Goal: Task Accomplishment & Management: Complete application form

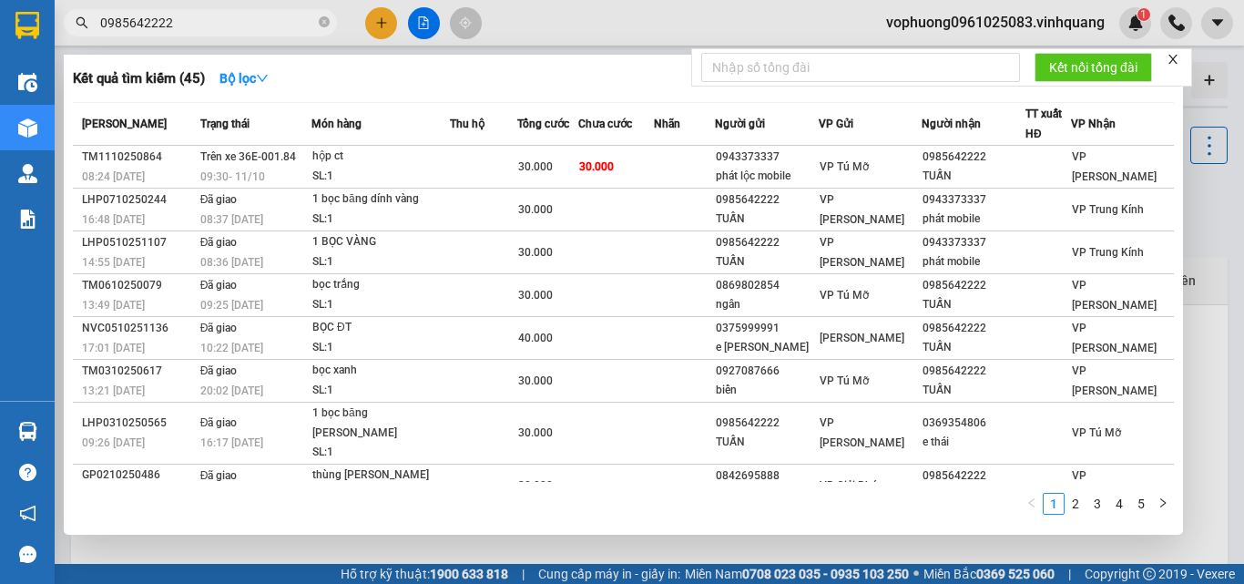
click at [319, 21] on span "0985642222" at bounding box center [200, 22] width 273 height 27
click at [271, 25] on input "0985642222" at bounding box center [207, 23] width 215 height 20
click at [318, 22] on span "0985642222" at bounding box center [200, 22] width 273 height 27
click at [288, 24] on input "0985642222" at bounding box center [207, 23] width 215 height 20
click at [320, 23] on icon "close-circle" at bounding box center [324, 21] width 11 height 11
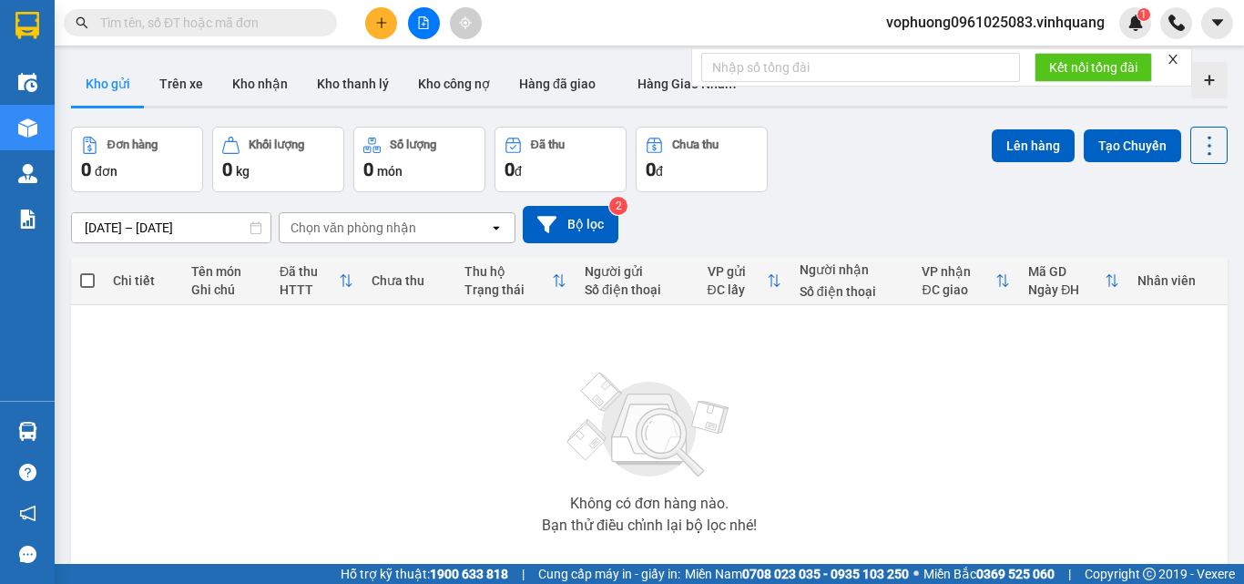
click at [286, 21] on input "text" at bounding box center [207, 23] width 215 height 20
paste input "0849006789"
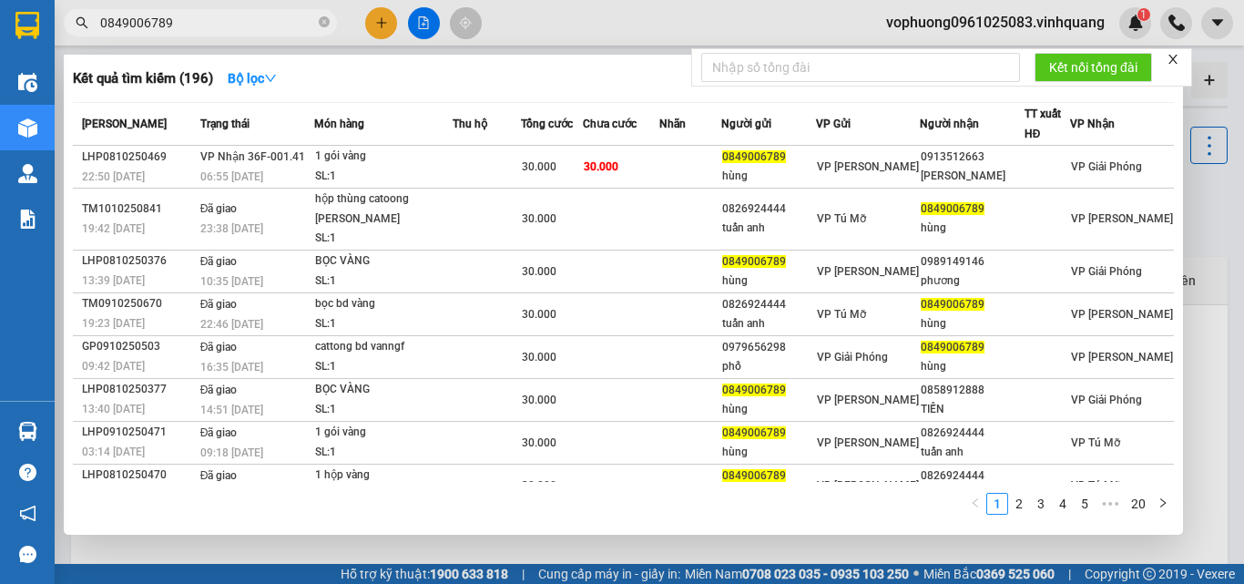
type input "0849006789"
click at [324, 18] on icon "close-circle" at bounding box center [324, 21] width 11 height 11
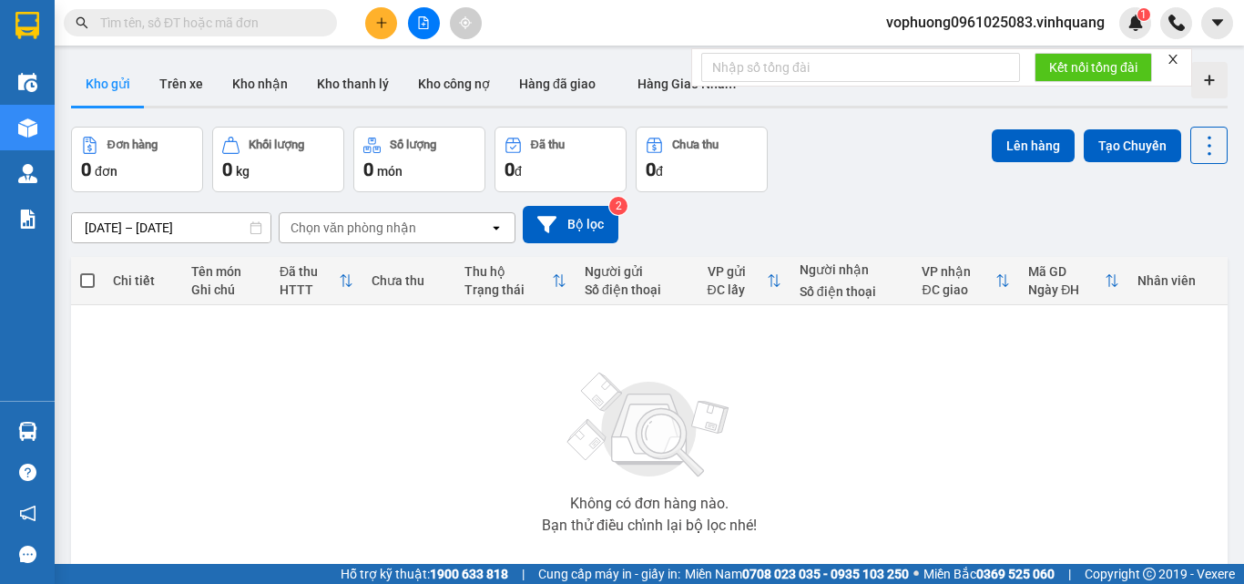
click at [295, 26] on input "text" at bounding box center [207, 23] width 215 height 20
paste input "0972885578"
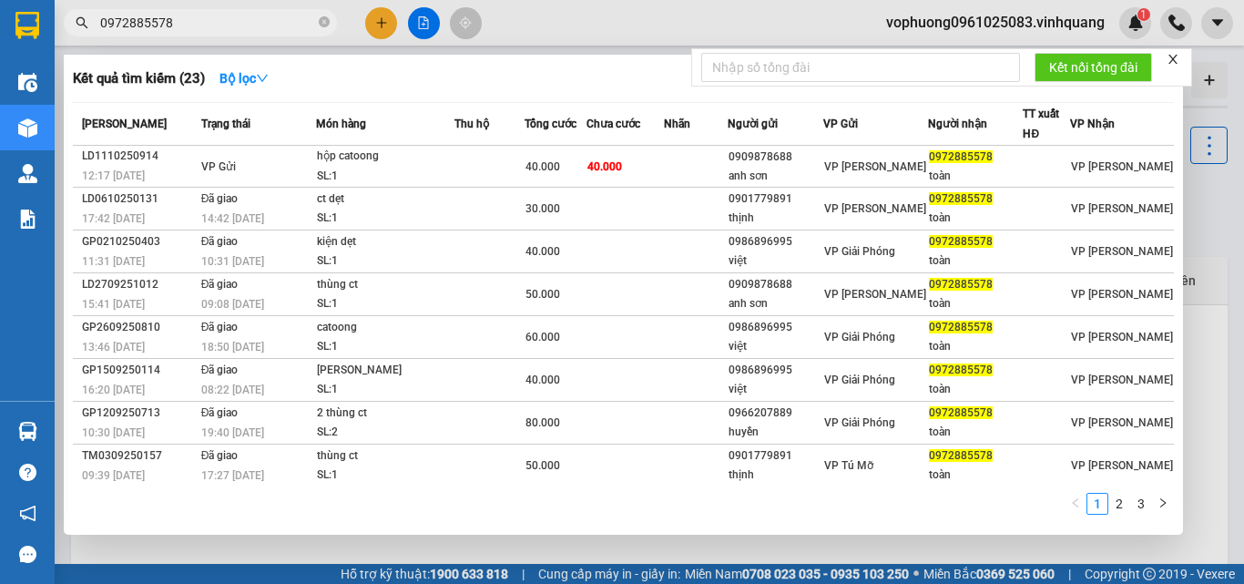
type input "0972885578"
click at [319, 19] on icon "close-circle" at bounding box center [324, 21] width 11 height 11
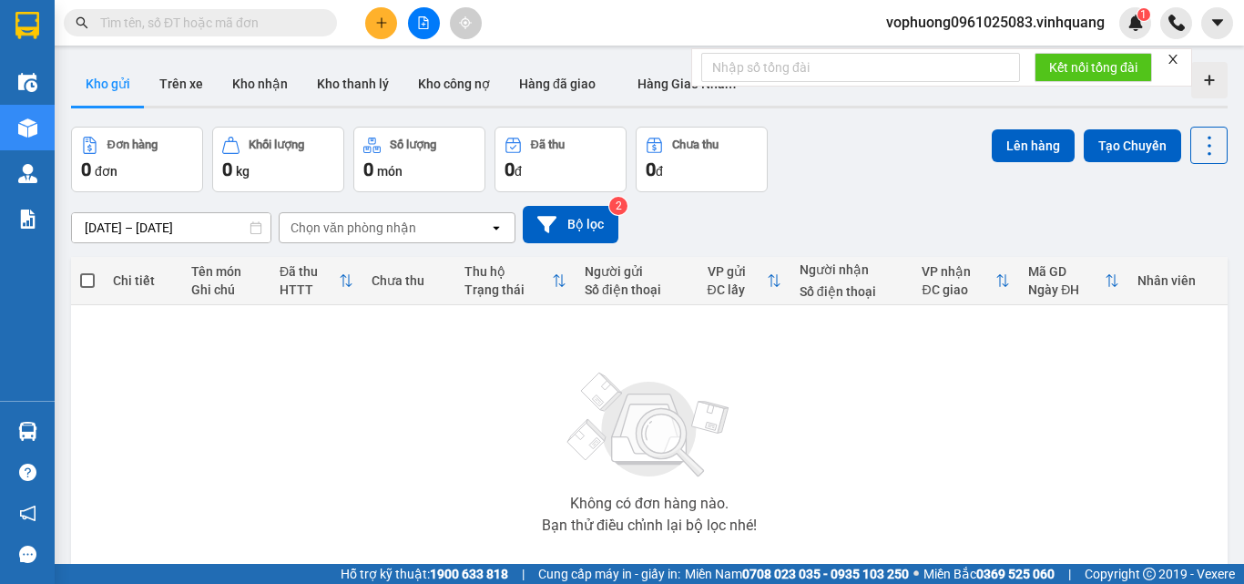
click at [308, 20] on input "text" at bounding box center [207, 23] width 215 height 20
paste input "0904987565"
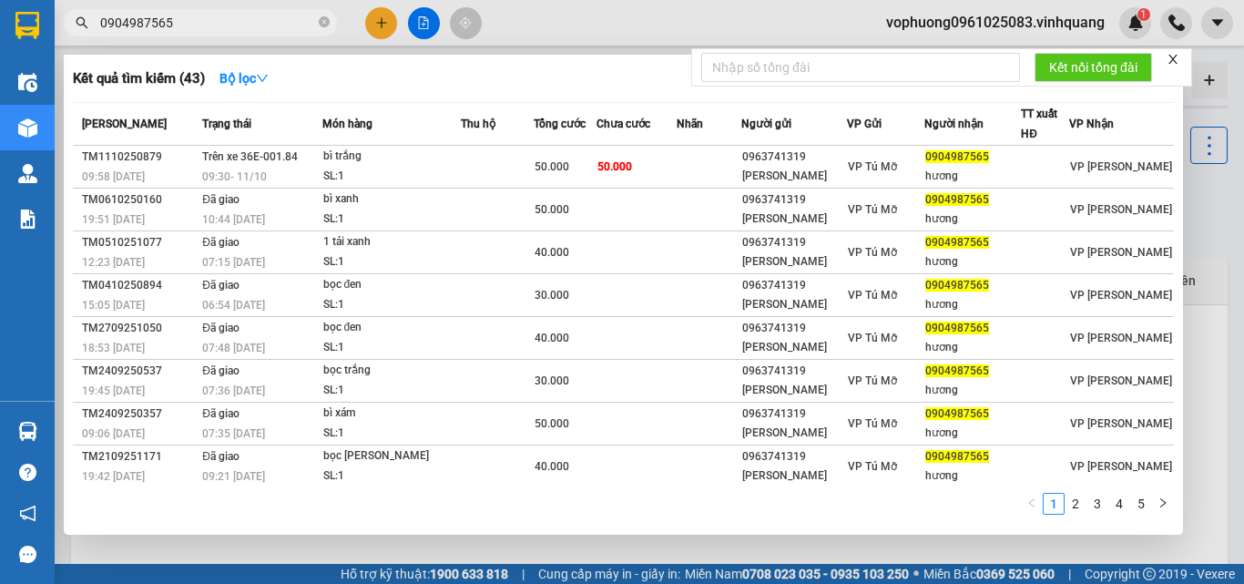
type input "0904987565"
click at [327, 16] on span at bounding box center [324, 23] width 11 height 17
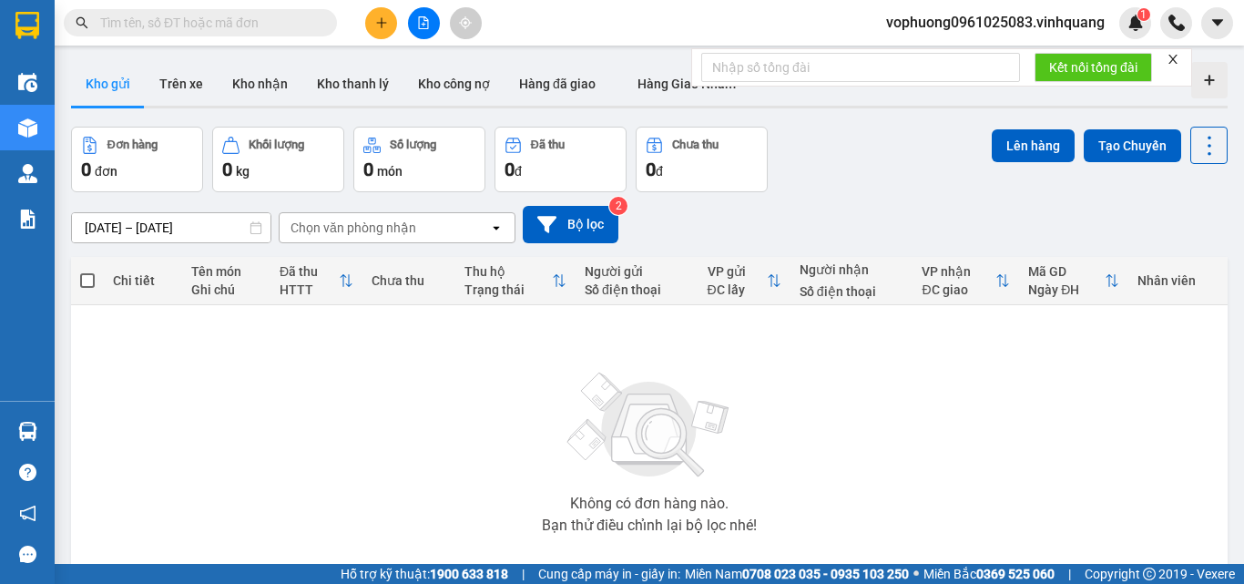
click at [306, 22] on input "text" at bounding box center [207, 23] width 215 height 20
paste input "0902233605"
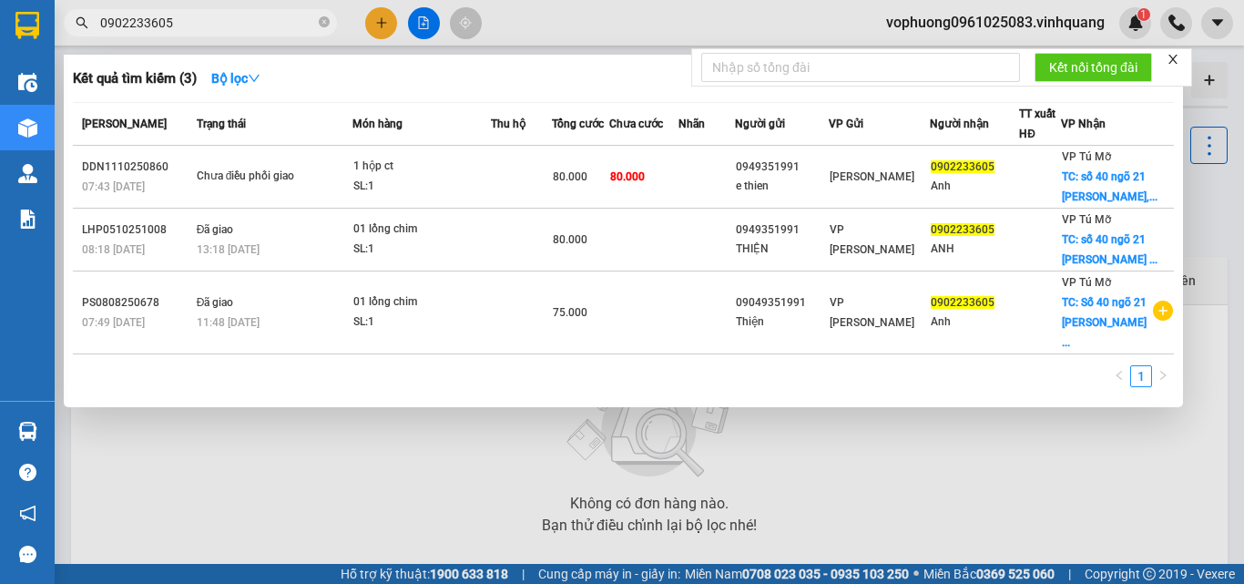
type input "0902233605"
click at [323, 24] on icon "close-circle" at bounding box center [324, 21] width 11 height 11
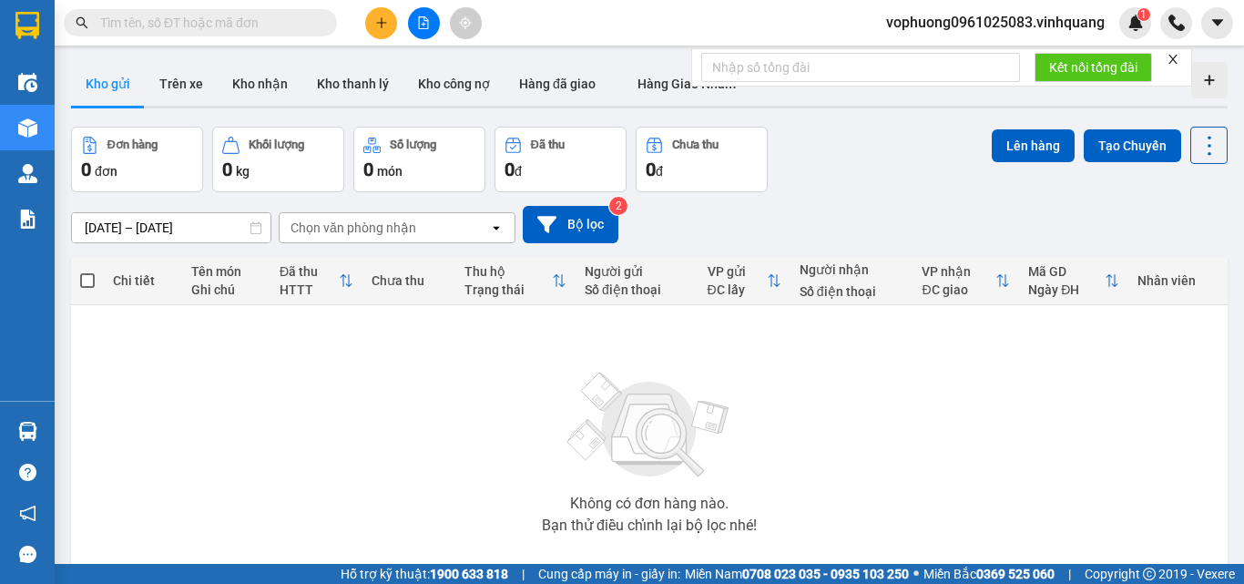
click at [294, 24] on input "text" at bounding box center [207, 23] width 215 height 20
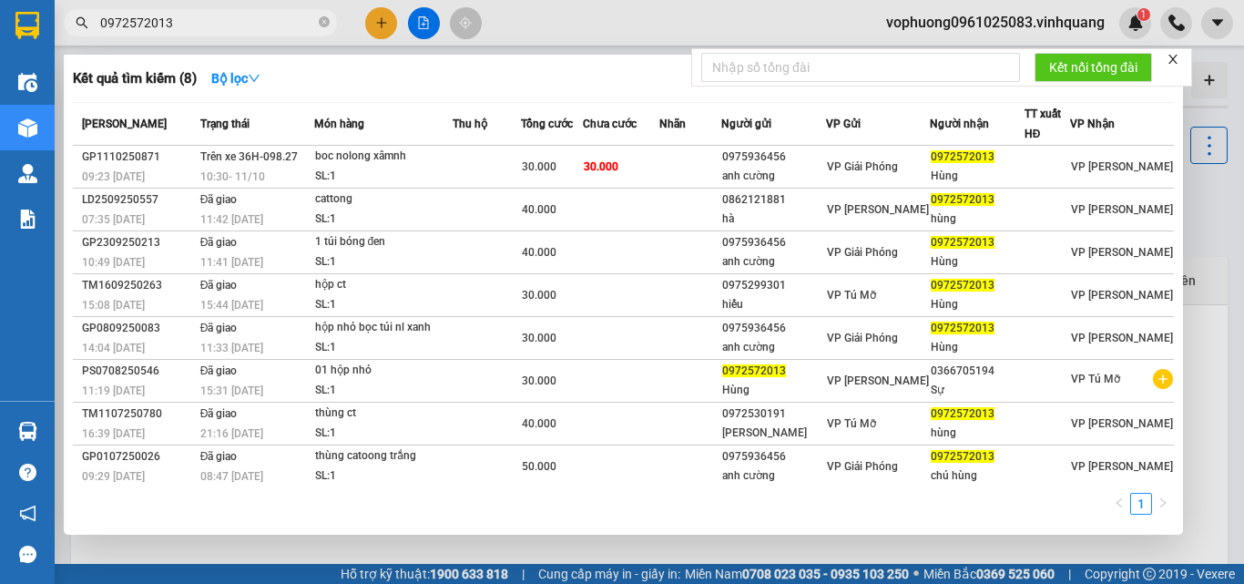
type input "0972572013"
click at [320, 24] on icon "close-circle" at bounding box center [324, 21] width 11 height 11
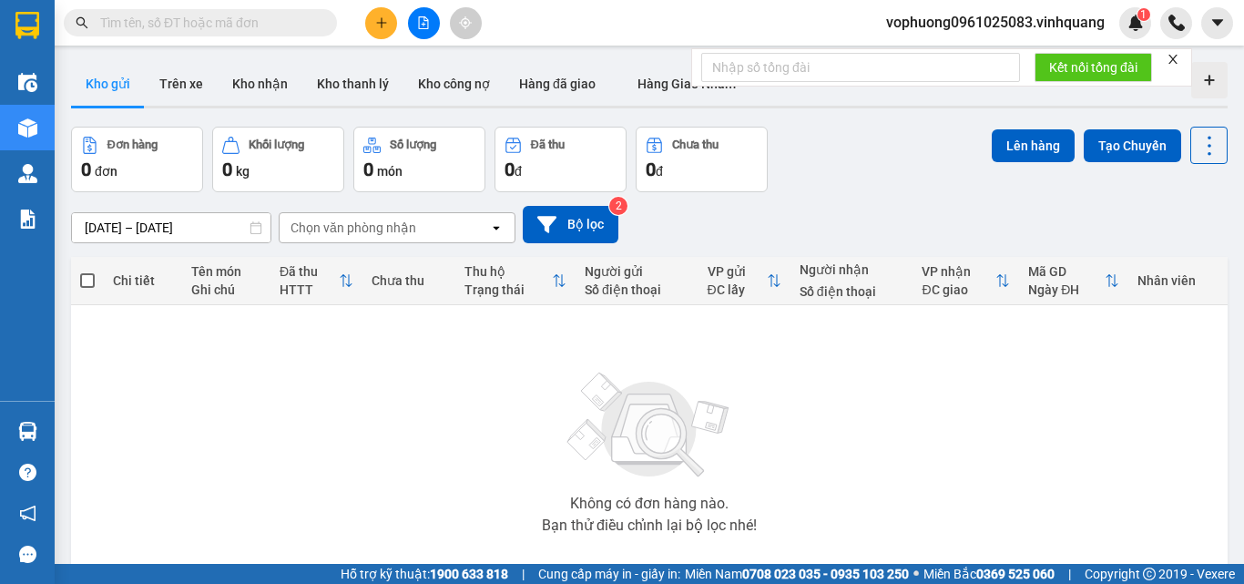
click at [310, 24] on input "text" at bounding box center [207, 23] width 215 height 20
paste input "0904987565"
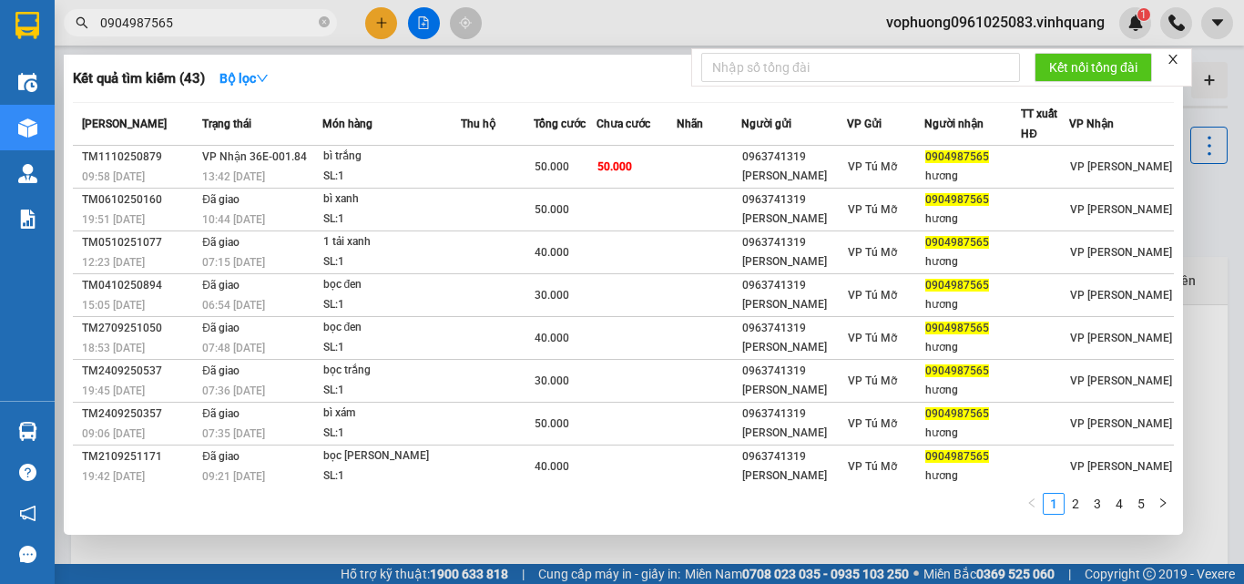
type input "0904987565"
click at [327, 15] on span at bounding box center [324, 23] width 11 height 17
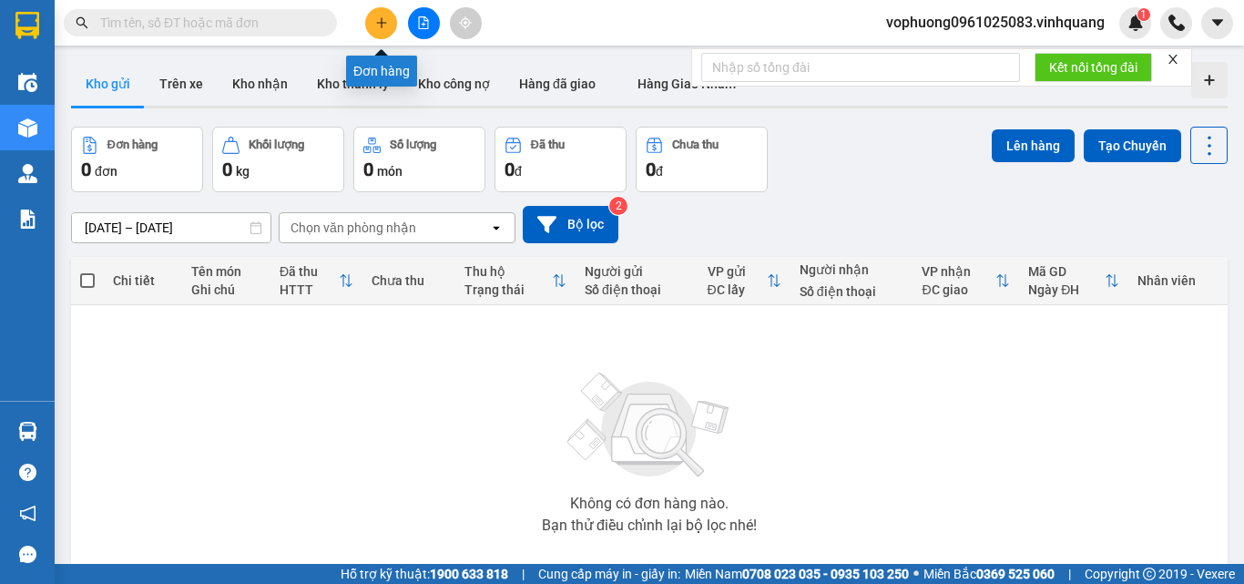
click at [379, 25] on icon "plus" at bounding box center [381, 22] width 13 height 13
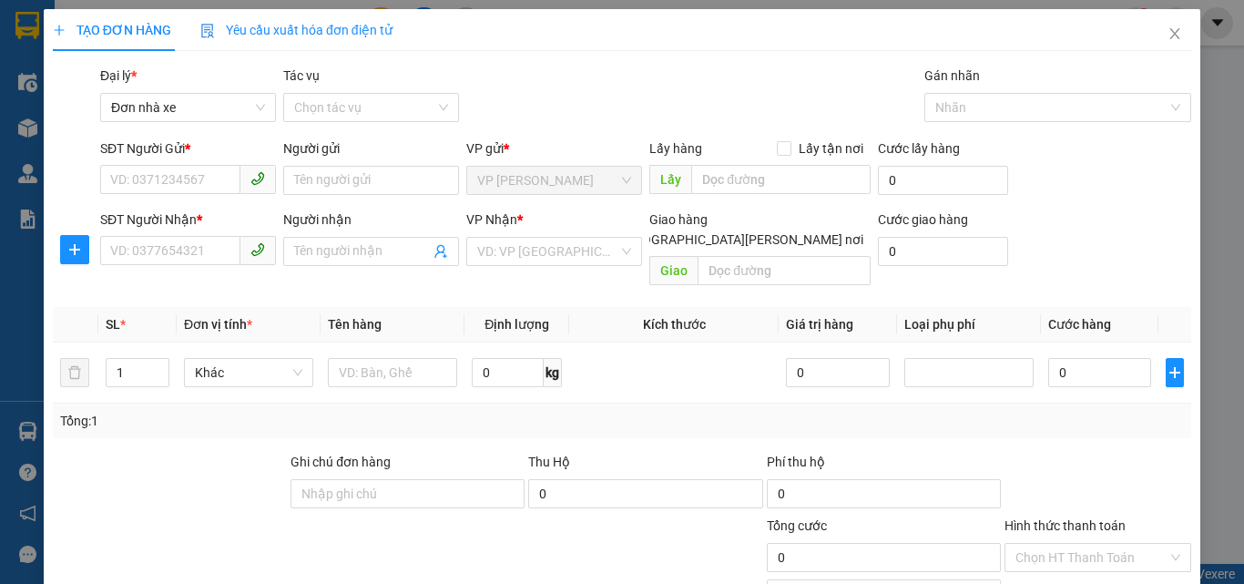
click at [143, 162] on div "SĐT Người Gửi *" at bounding box center [188, 151] width 176 height 27
click at [143, 173] on input "SĐT Người Gửi *" at bounding box center [170, 179] width 140 height 29
type input "0358545939"
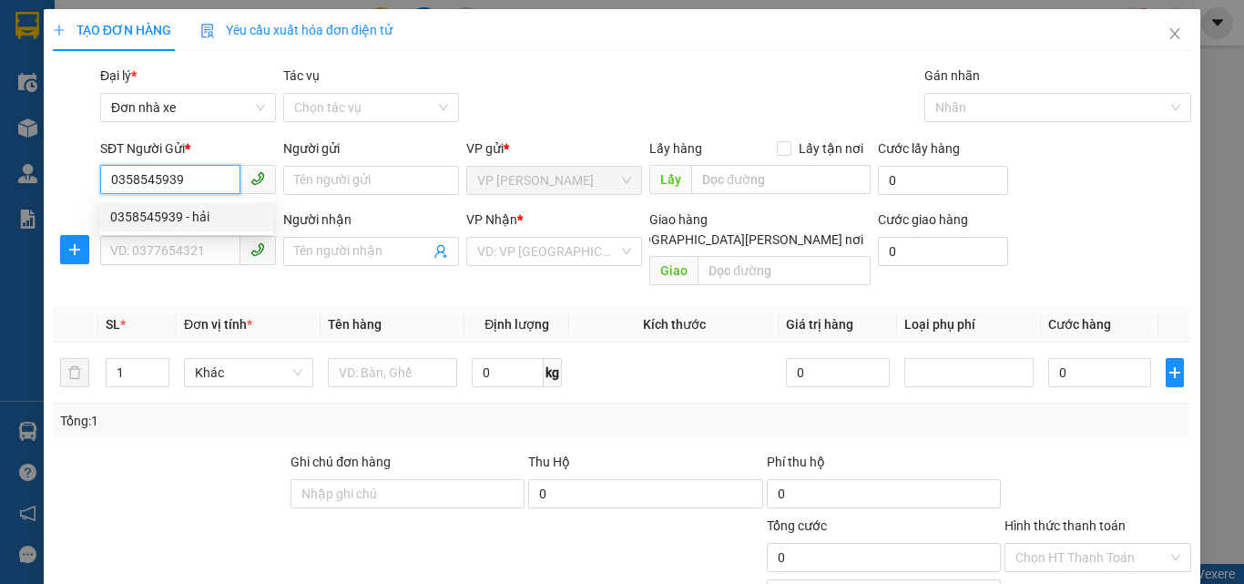
click at [224, 211] on div "0358545939 - hải" at bounding box center [186, 217] width 152 height 20
type input "hải"
type input "0389965940"
type input "thuý"
click at [223, 211] on div "0358545939 - hải" at bounding box center [186, 217] width 152 height 20
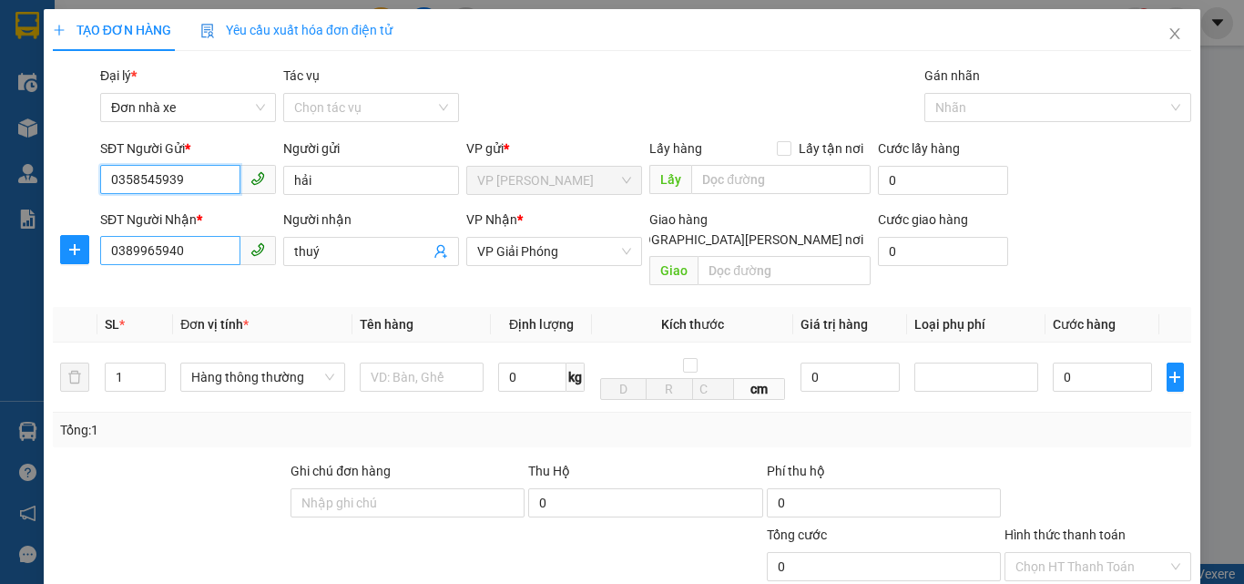
type input "0358545939"
click at [188, 249] on input "0389965940" at bounding box center [170, 250] width 140 height 29
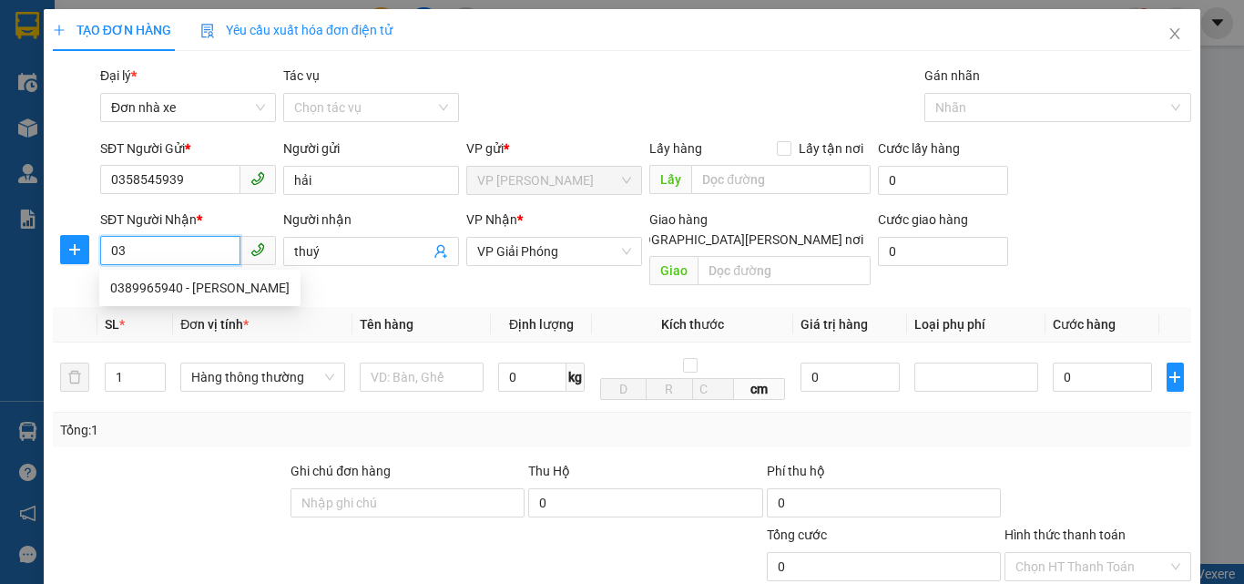
type input "0"
click at [196, 311] on div "0948601387 - [PERSON_NAME]" at bounding box center [199, 317] width 179 height 20
type input "0948601387"
type input "dung"
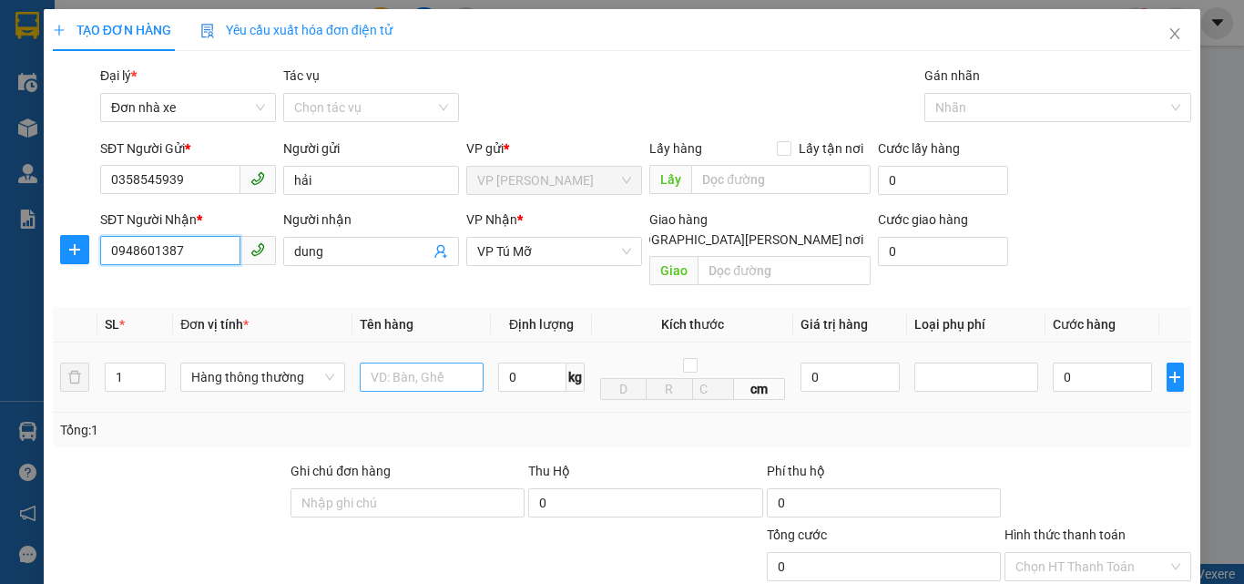
type input "0948601387"
click at [424, 362] on input "text" at bounding box center [422, 376] width 124 height 29
type input "1 bọc xanh đỏ"
click at [524, 362] on input "0" at bounding box center [532, 376] width 68 height 29
type input "2"
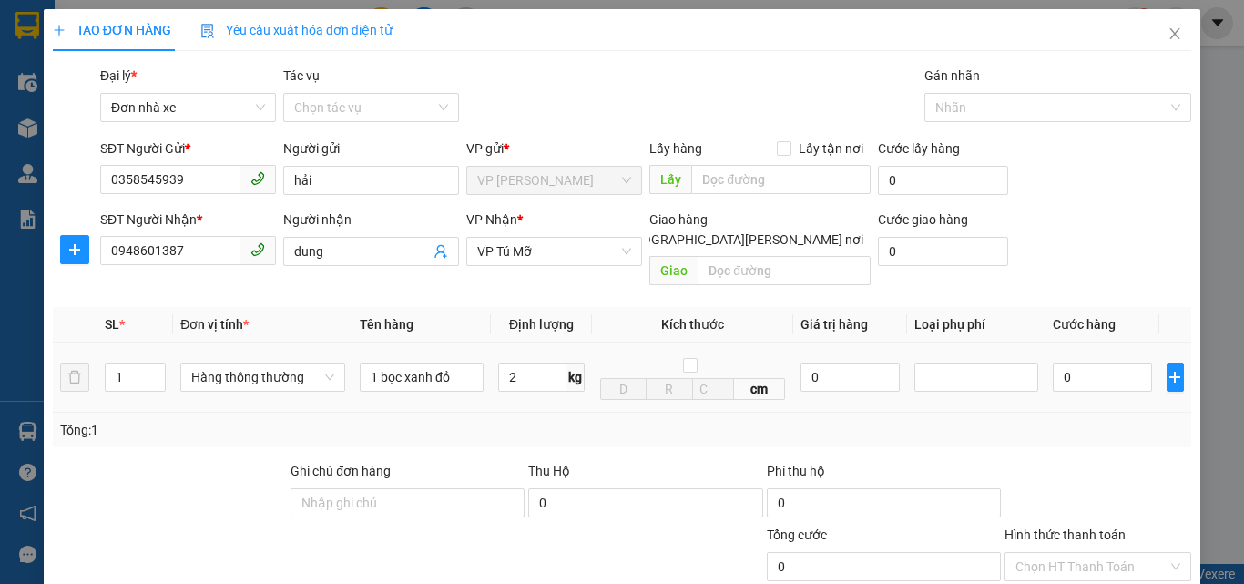
click at [560, 385] on td "2 kg" at bounding box center [541, 377] width 101 height 70
type input "30.000"
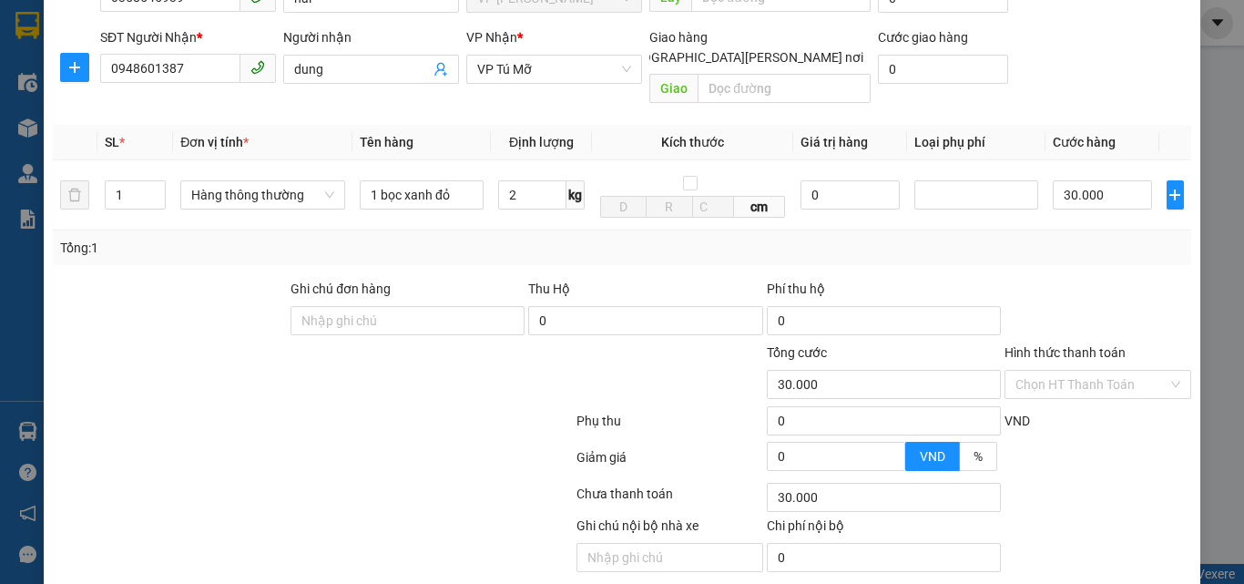
scroll to position [229, 0]
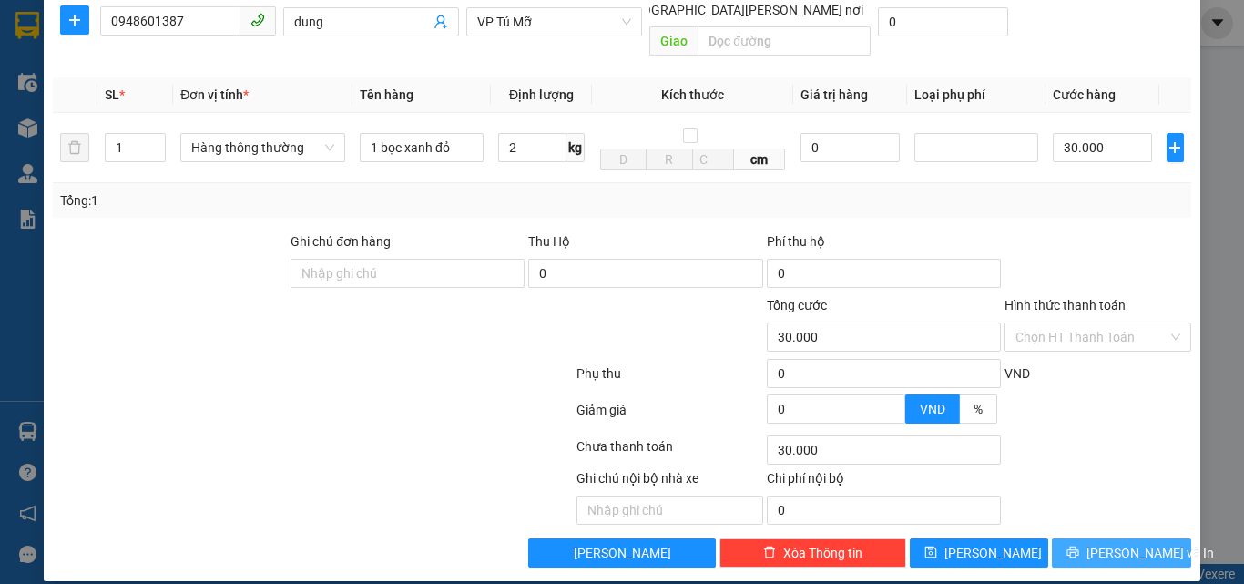
click at [1079, 545] on icon "printer" at bounding box center [1072, 551] width 13 height 13
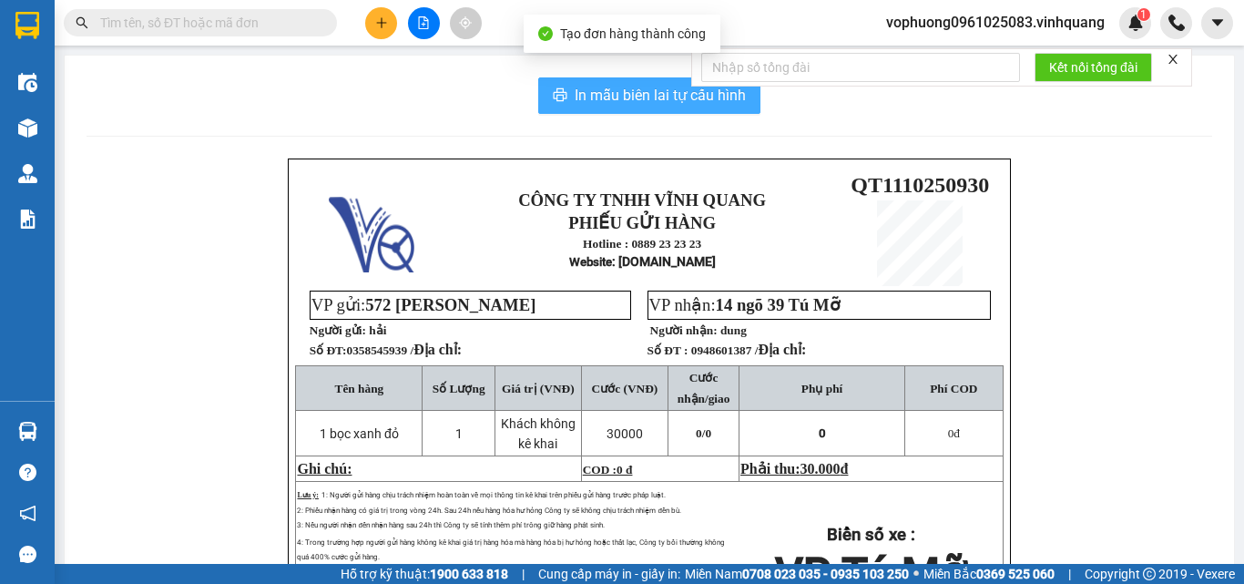
click at [635, 101] on span "In mẫu biên lai tự cấu hình" at bounding box center [659, 95] width 171 height 23
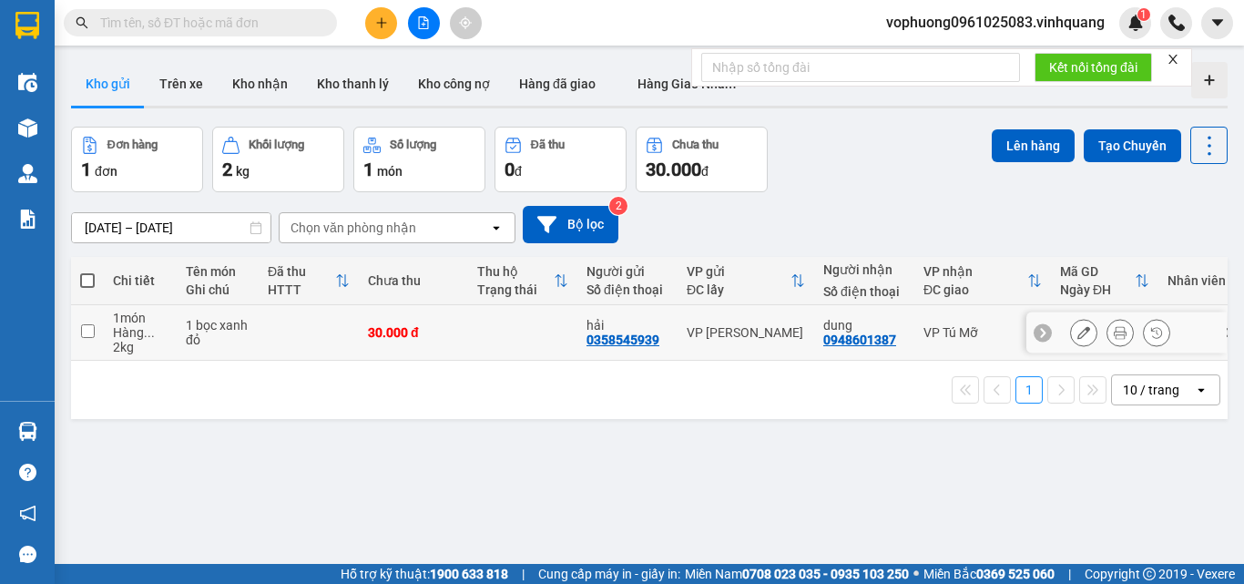
click at [604, 335] on div "0358545939" at bounding box center [622, 339] width 73 height 15
copy div "0358545939"
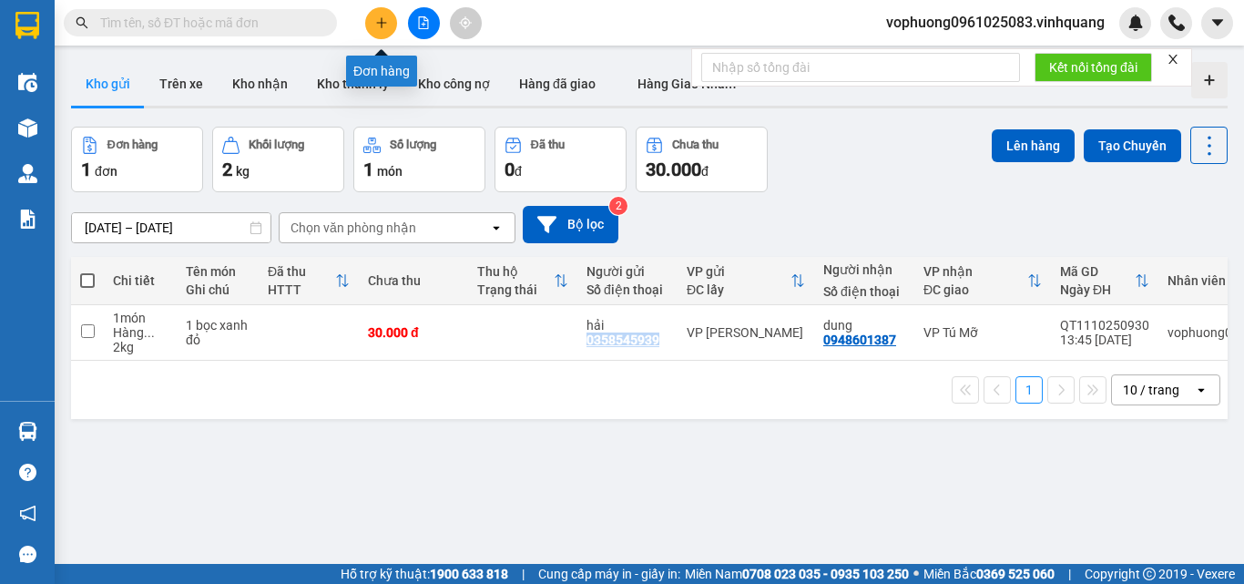
click at [381, 29] on button at bounding box center [381, 23] width 32 height 32
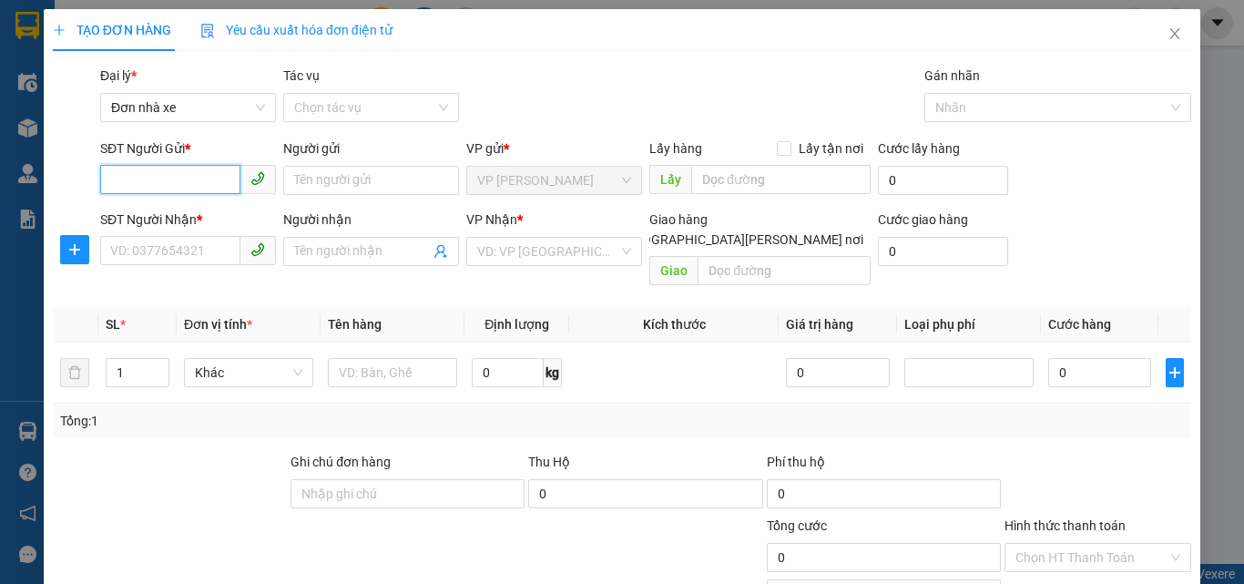
paste input "0358545939"
type input "0358545939"
click at [198, 217] on div "0358545939 - hải" at bounding box center [186, 217] width 152 height 20
type input "hải"
type input "0948601387"
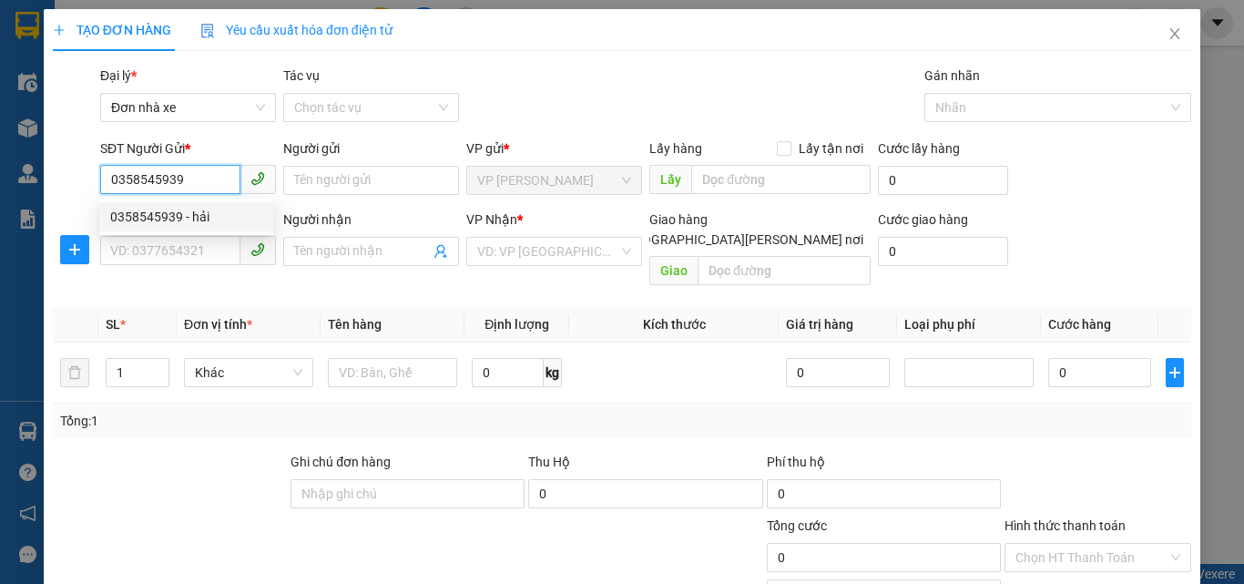
type input "dung"
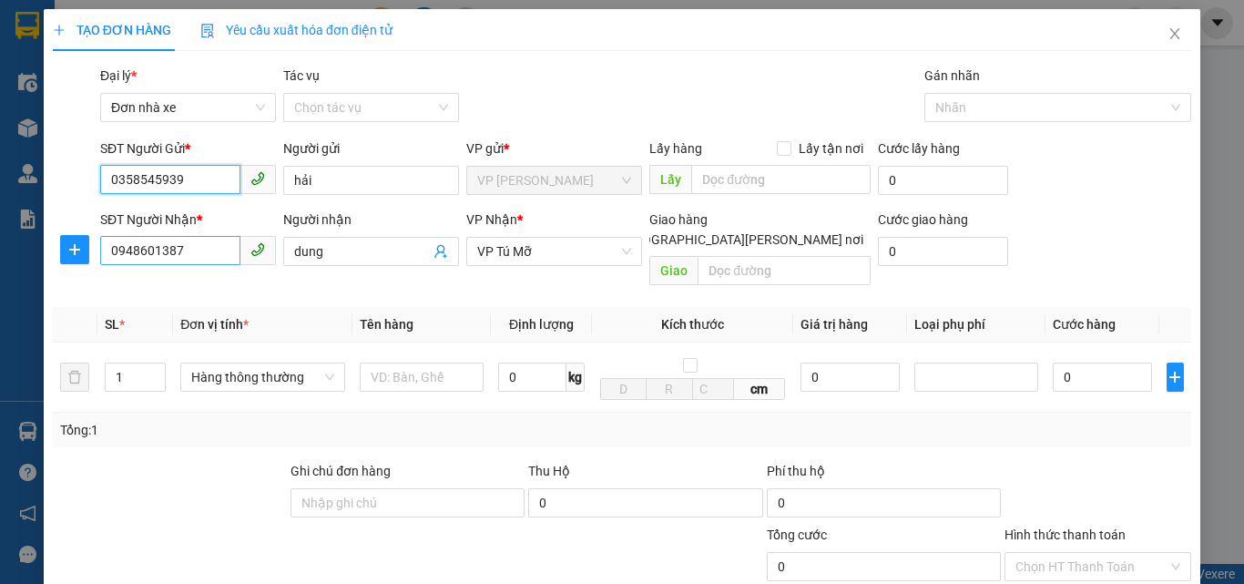
type input "0358545939"
click at [219, 253] on input "0948601387" at bounding box center [170, 250] width 140 height 29
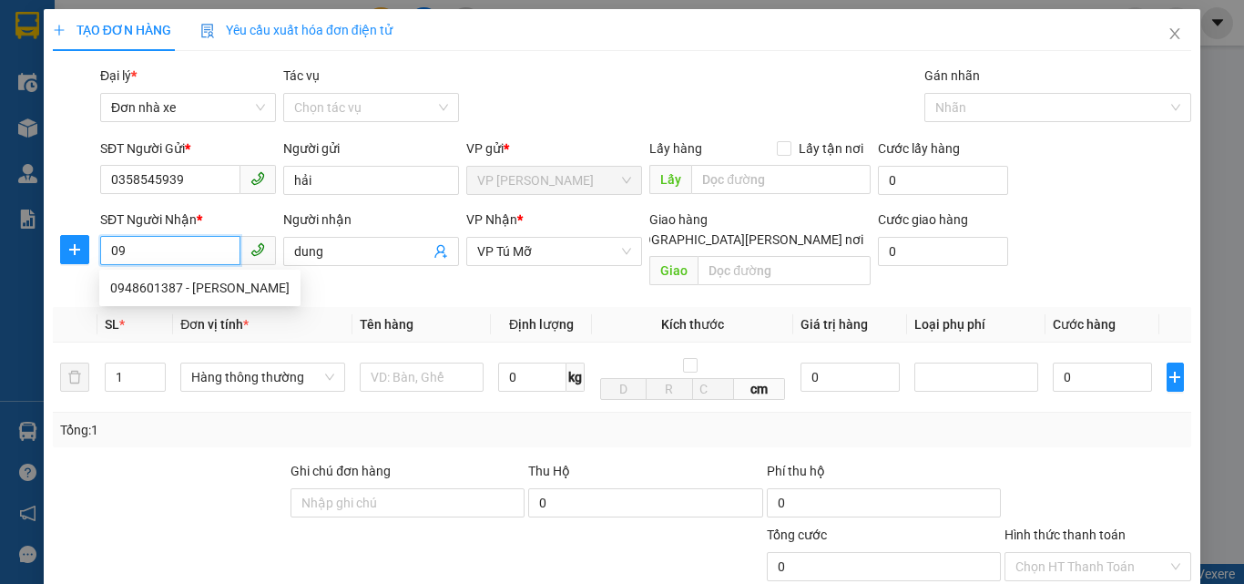
type input "0"
click at [191, 308] on div "0389965940 - [PERSON_NAME]" at bounding box center [199, 317] width 179 height 20
type input "0389965940"
type input "thuý"
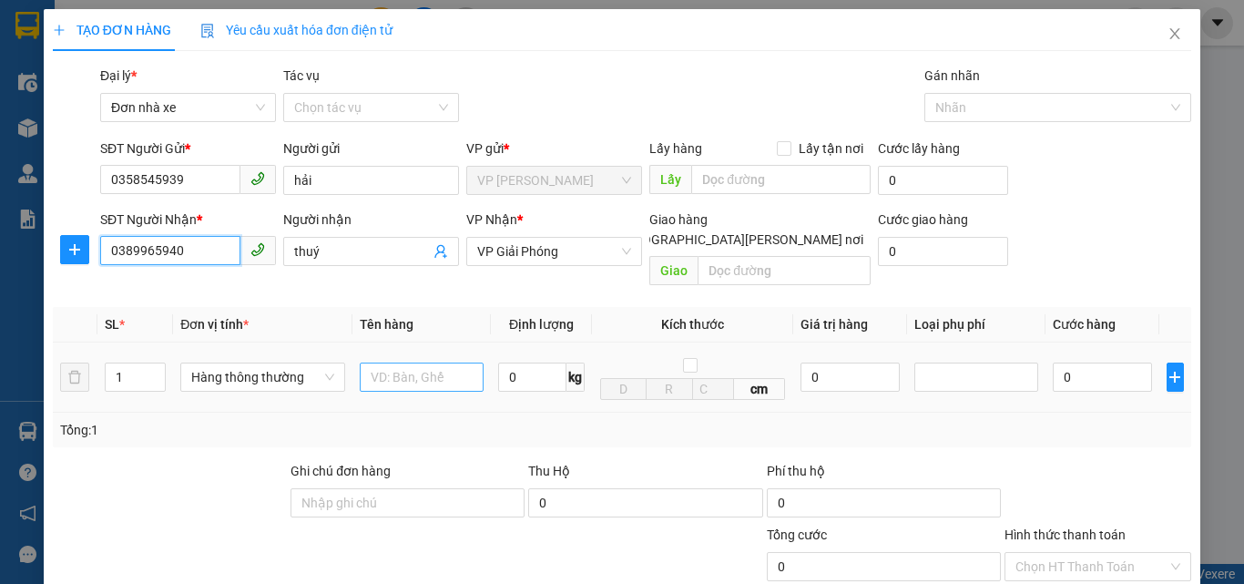
type input "0389965940"
click at [388, 362] on input "text" at bounding box center [422, 376] width 124 height 29
type input "1 hộp trắng nhỏ"
click at [523, 364] on input "0" at bounding box center [532, 376] width 68 height 29
type input "1"
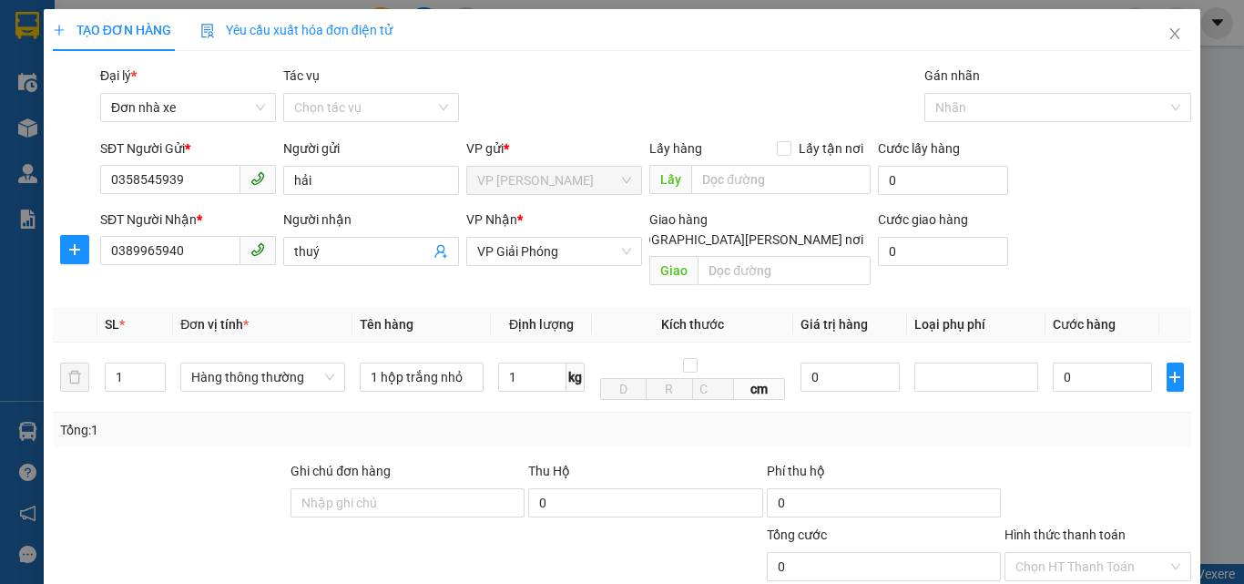
click at [520, 412] on div "Tổng: 1" at bounding box center [622, 429] width 1138 height 35
type input "30.000"
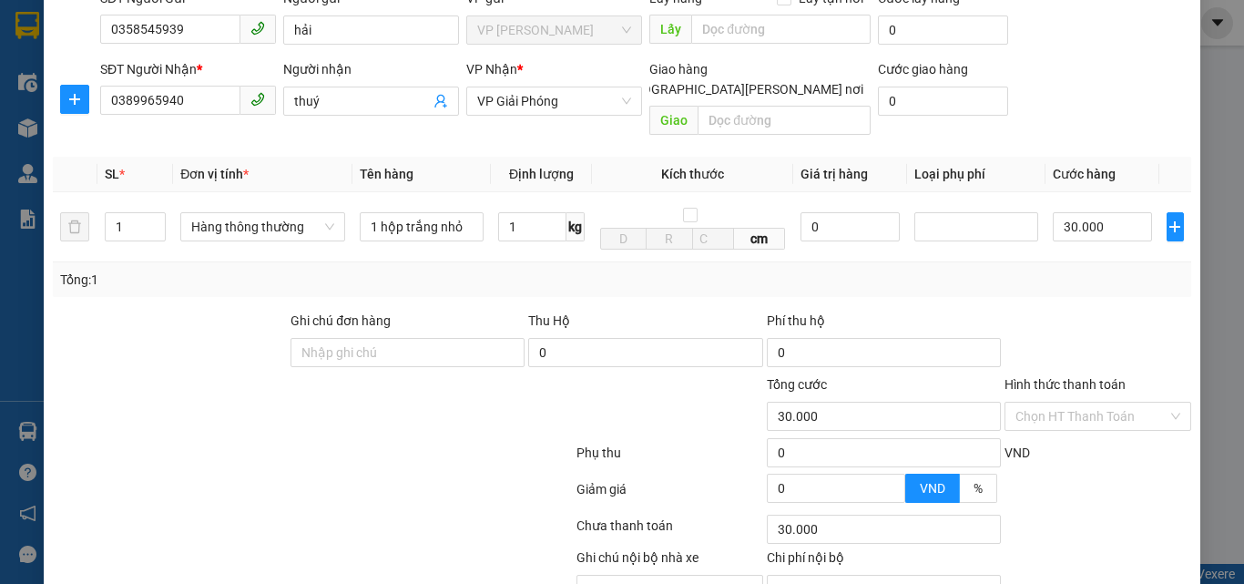
scroll to position [182, 0]
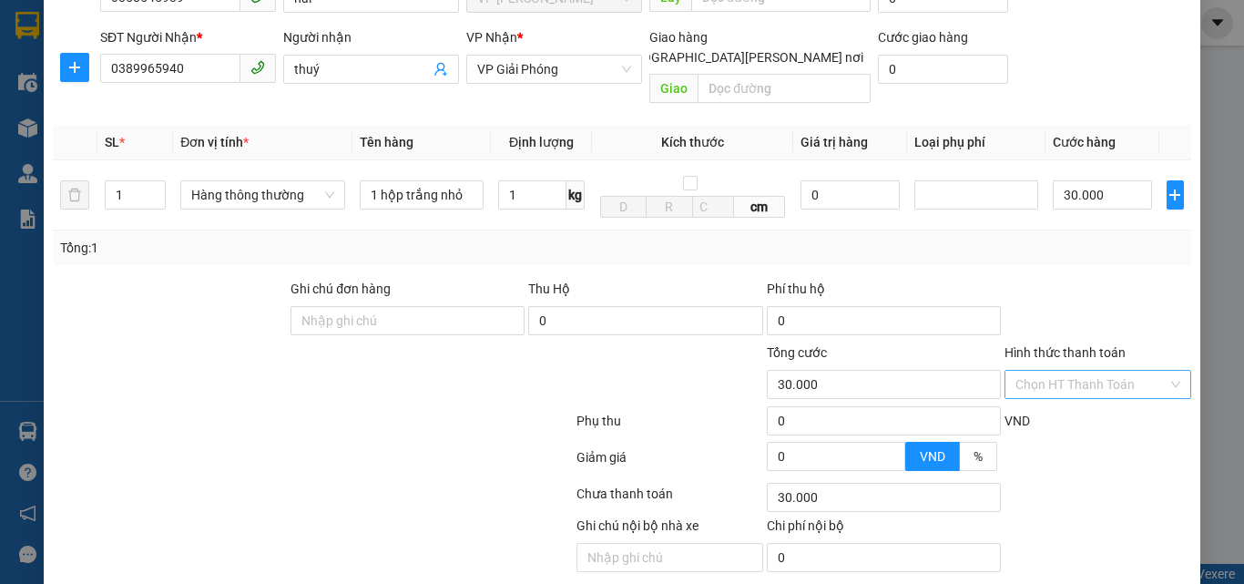
click at [1073, 371] on input "Hình thức thanh toán" at bounding box center [1091, 384] width 152 height 27
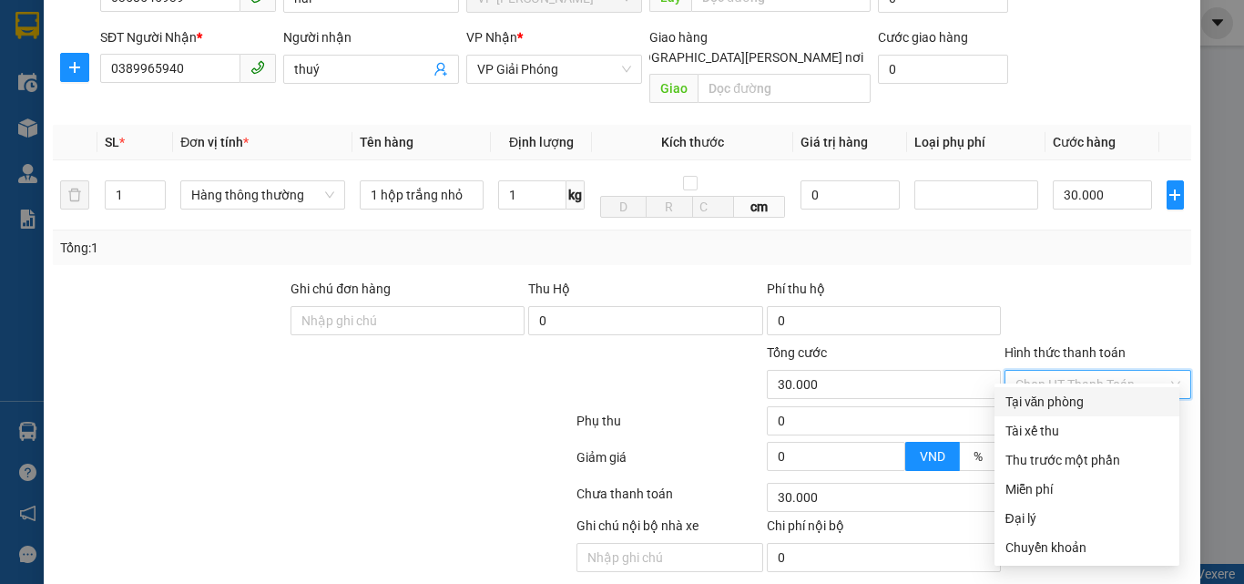
click at [1073, 392] on div "Tại văn phòng" at bounding box center [1086, 401] width 163 height 20
type input "0"
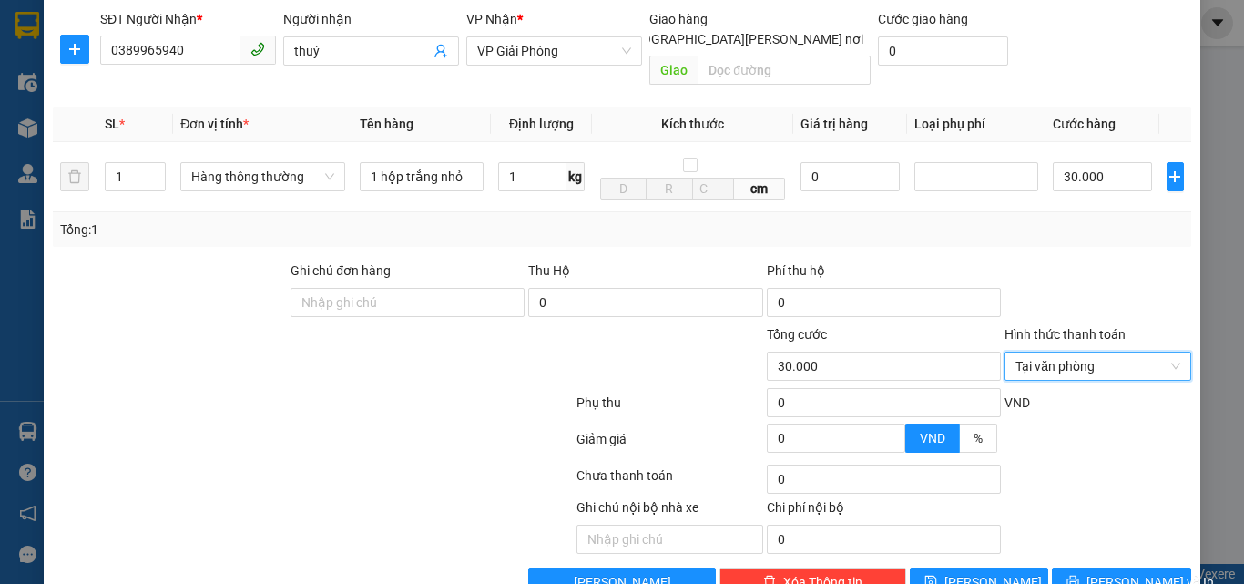
scroll to position [229, 0]
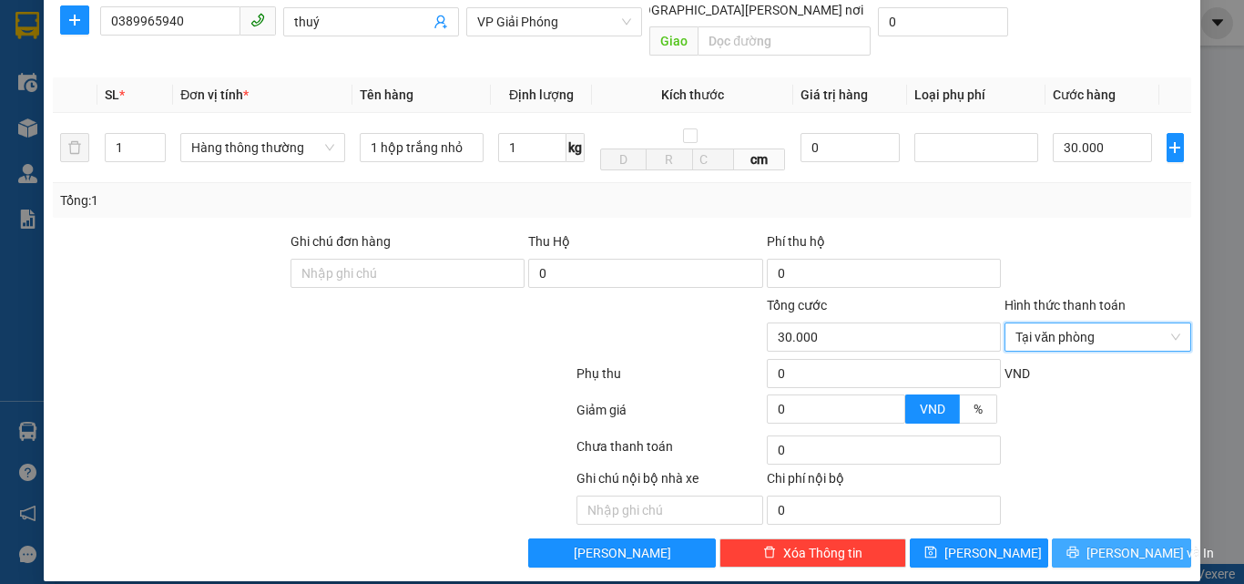
click at [1104, 543] on span "[PERSON_NAME] và In" at bounding box center [1149, 553] width 127 height 20
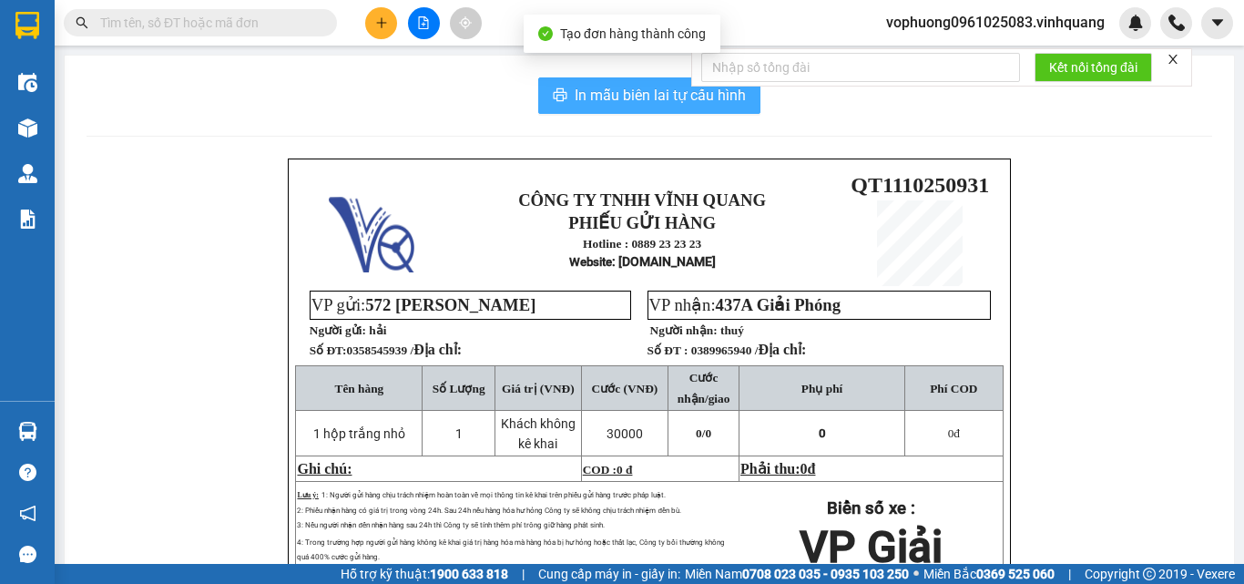
click at [586, 86] on span "In mẫu biên lai tự cấu hình" at bounding box center [659, 95] width 171 height 23
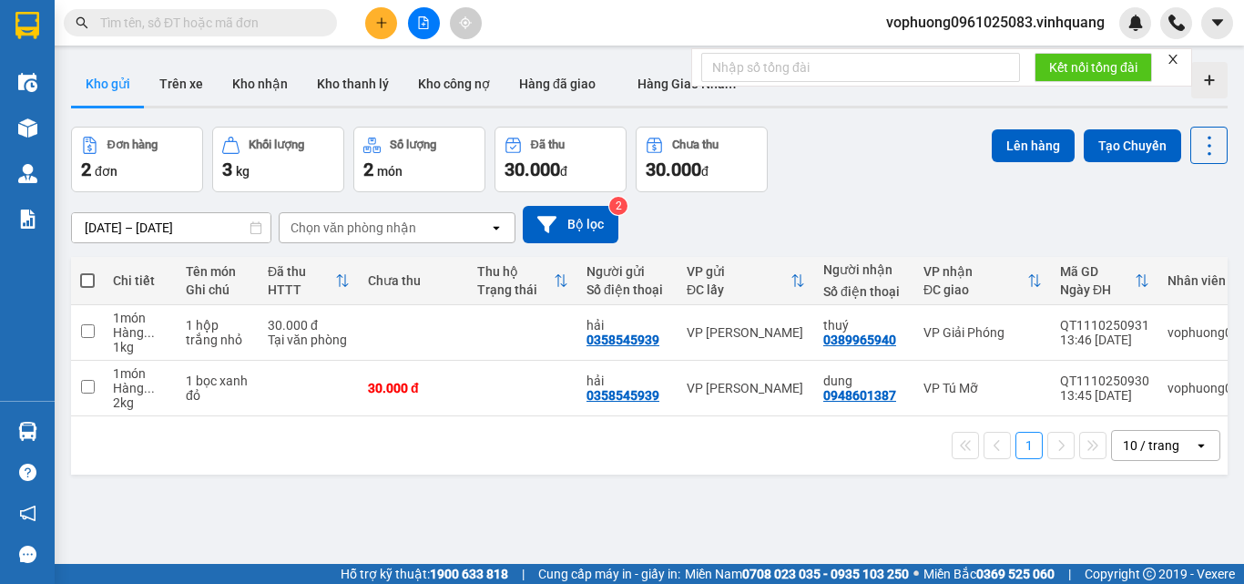
click at [1031, 21] on span "vophuong0961025083.vinhquang" at bounding box center [995, 22] width 248 height 23
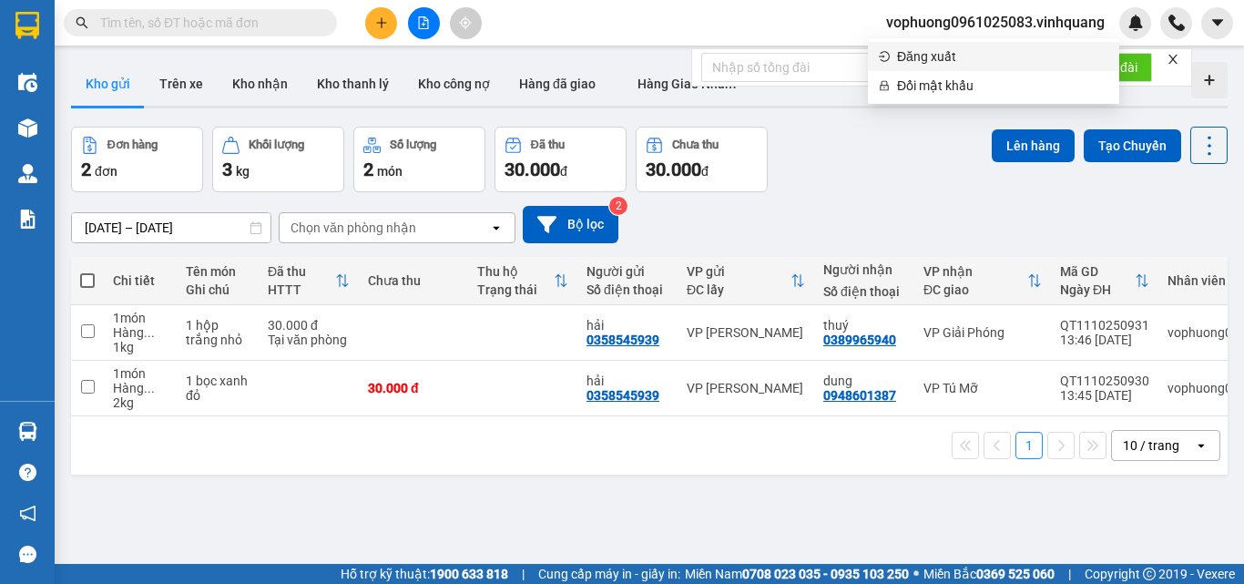
click at [970, 66] on li "Đăng xuất" at bounding box center [993, 56] width 251 height 29
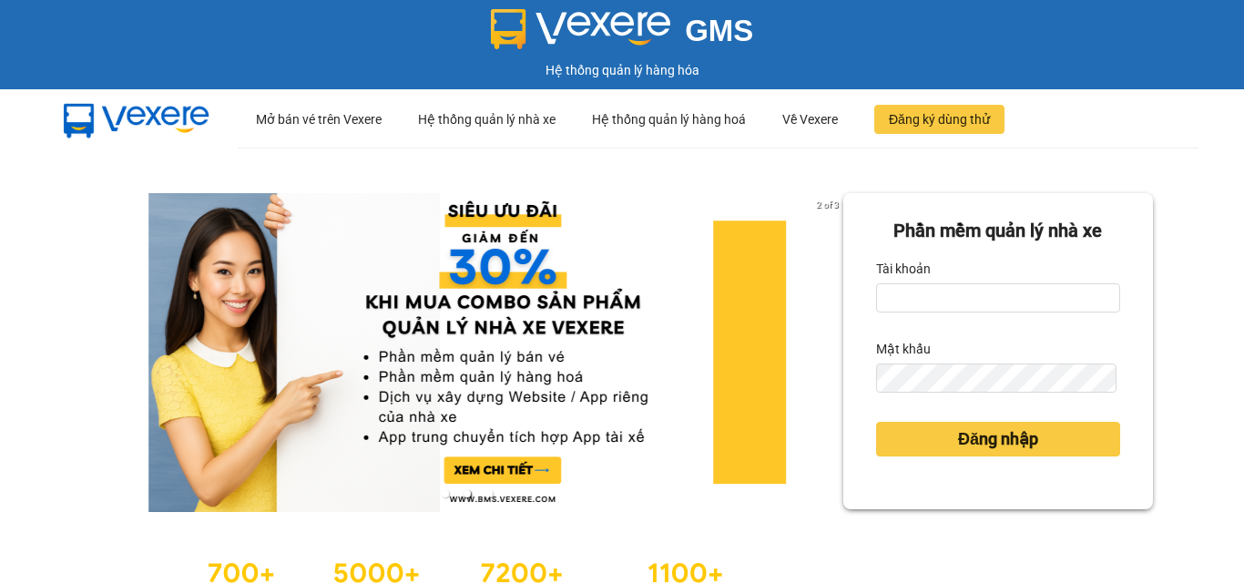
click at [916, 236] on div "Phần mềm quản lý nhà xe" at bounding box center [998, 231] width 244 height 28
click at [913, 259] on label "Tài khoản" at bounding box center [903, 268] width 55 height 29
click at [913, 283] on input "Tài khoản" at bounding box center [998, 297] width 244 height 29
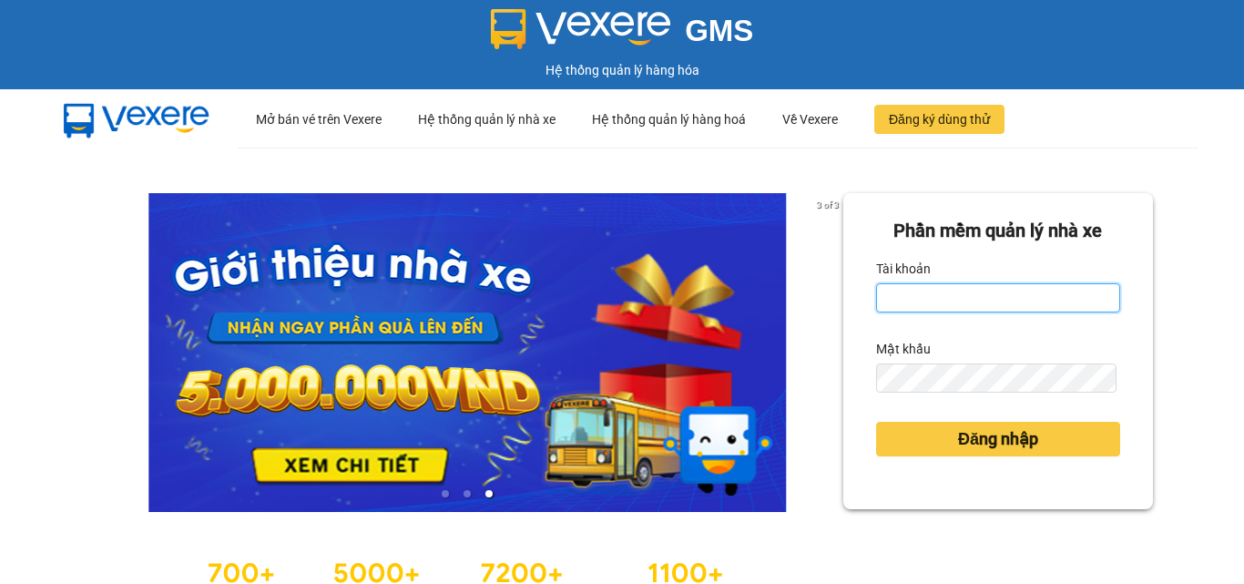
click at [960, 303] on input "Tài khoản" at bounding box center [998, 297] width 244 height 29
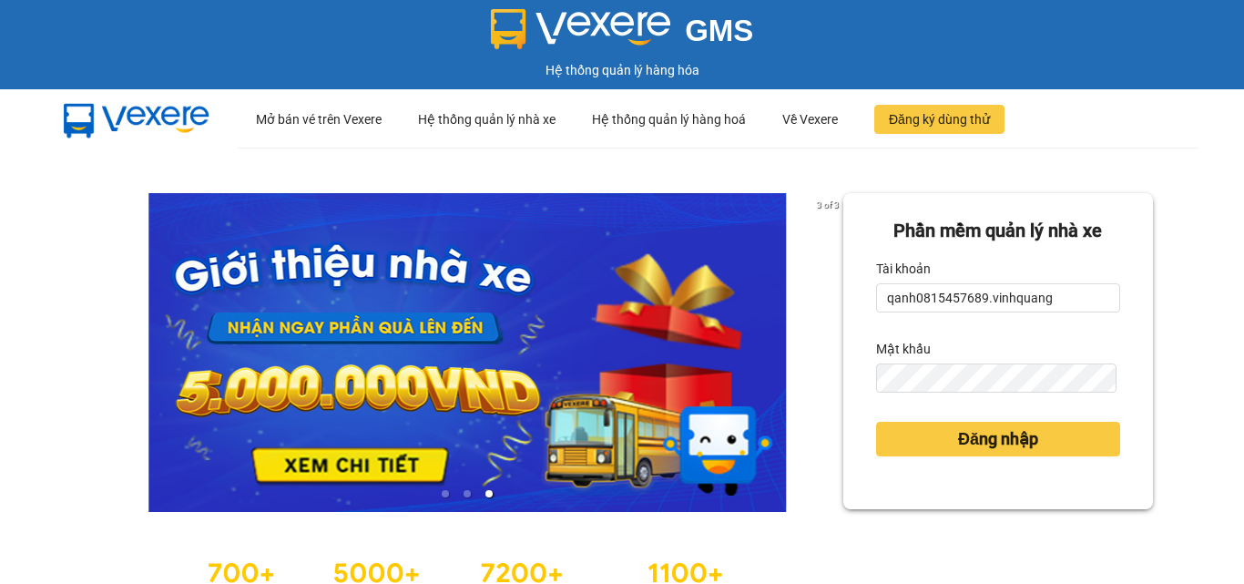
click at [933, 359] on div "Mật khẩu" at bounding box center [998, 348] width 244 height 29
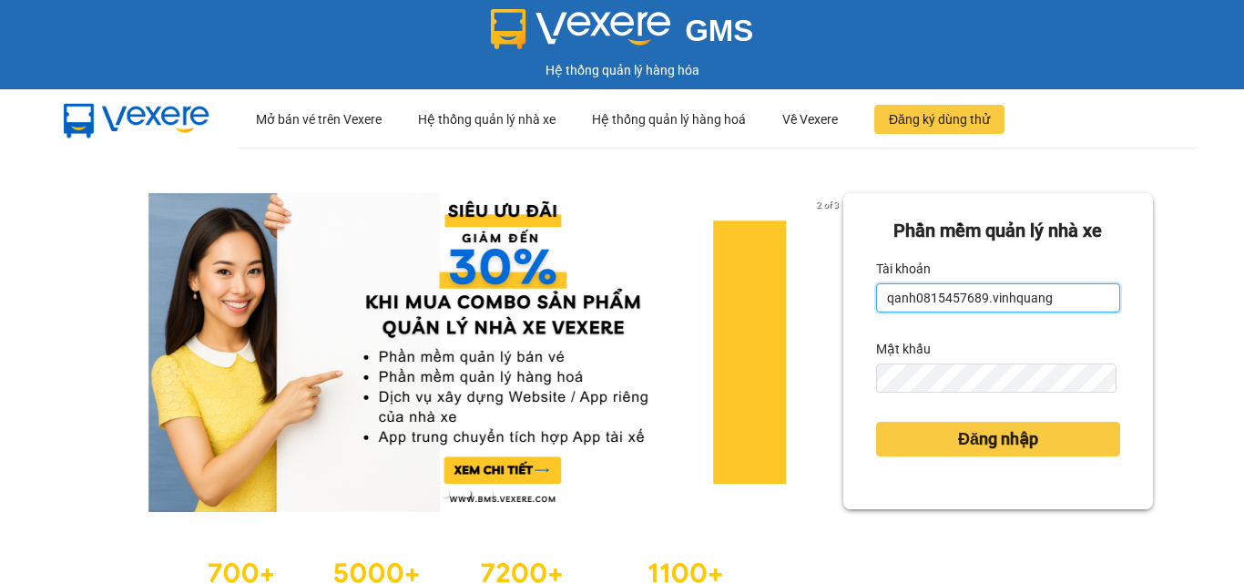
click at [1062, 300] on input "qanh0815457689.vinhquang" at bounding box center [998, 297] width 244 height 29
type input "qanh0815457689.vinhquang"
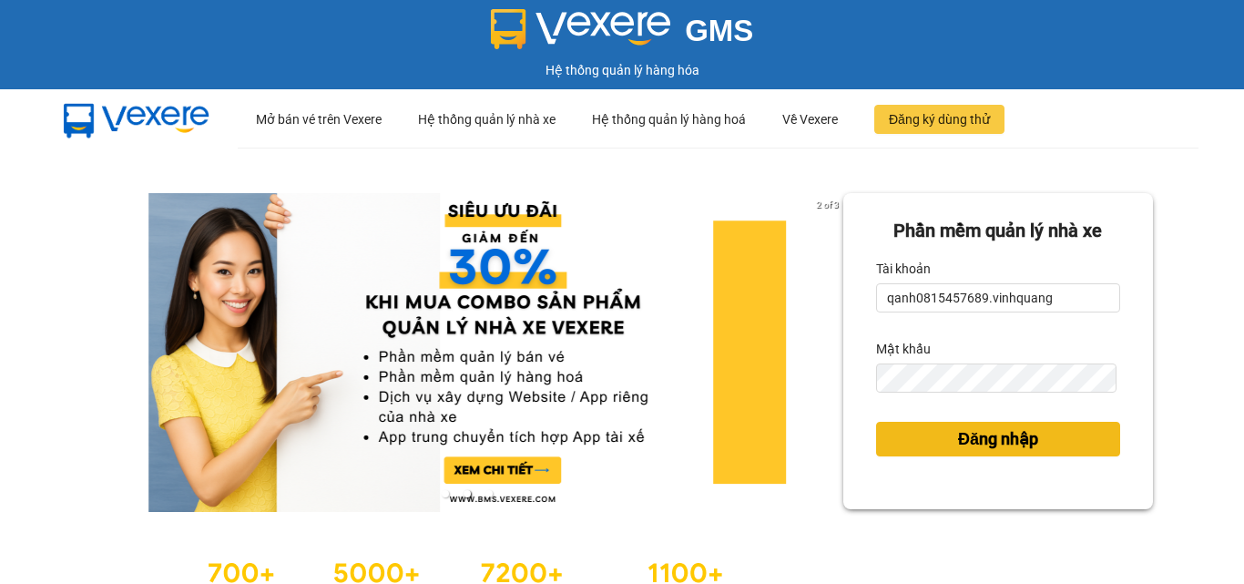
click at [1014, 433] on span "Đăng nhập" at bounding box center [998, 438] width 80 height 25
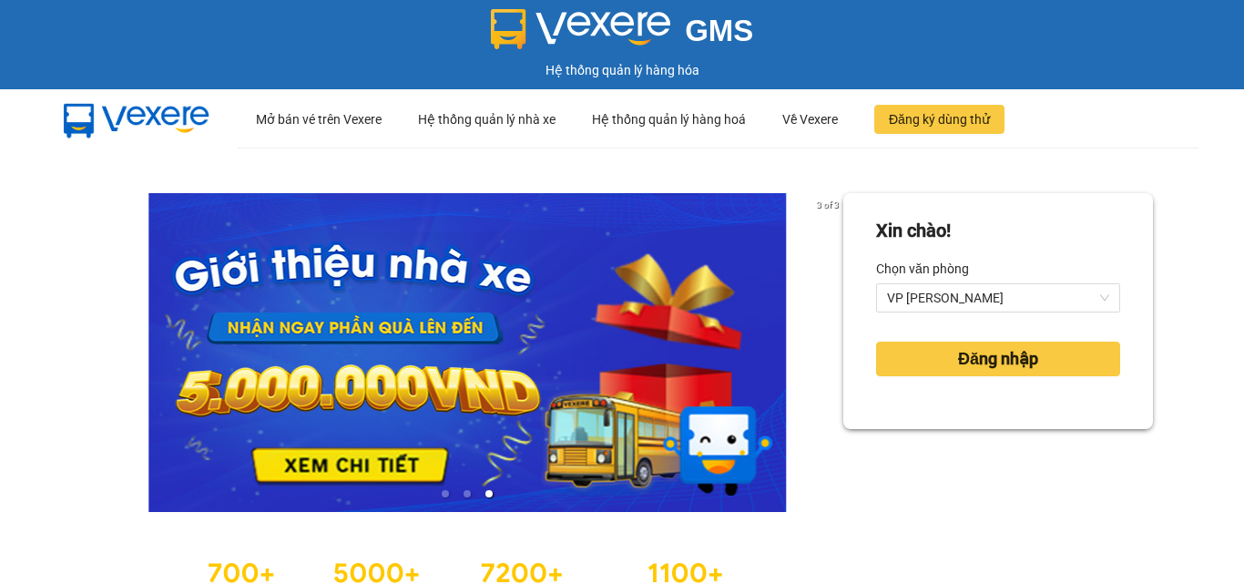
click at [1004, 438] on div "[PERSON_NAME]! [PERSON_NAME] [PERSON_NAME] [PERSON_NAME] nhập" at bounding box center [998, 405] width 310 height 424
click at [958, 356] on span "Đăng nhập" at bounding box center [998, 358] width 80 height 25
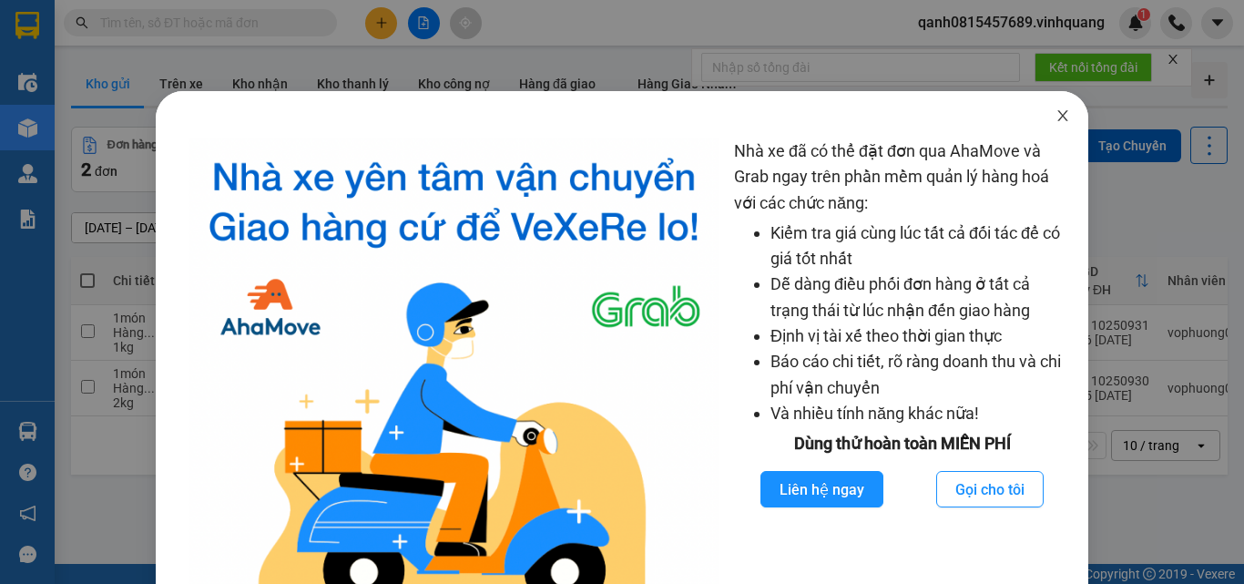
click at [1040, 122] on span "Close" at bounding box center [1062, 116] width 51 height 51
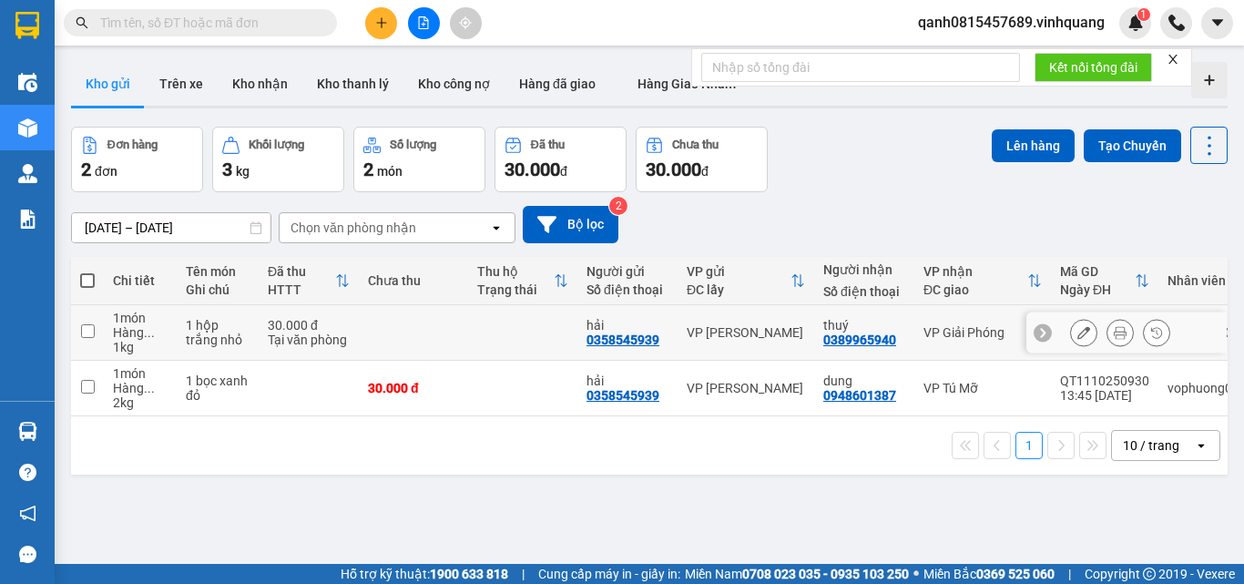
click at [91, 333] on input "checkbox" at bounding box center [88, 331] width 14 height 14
checkbox input "true"
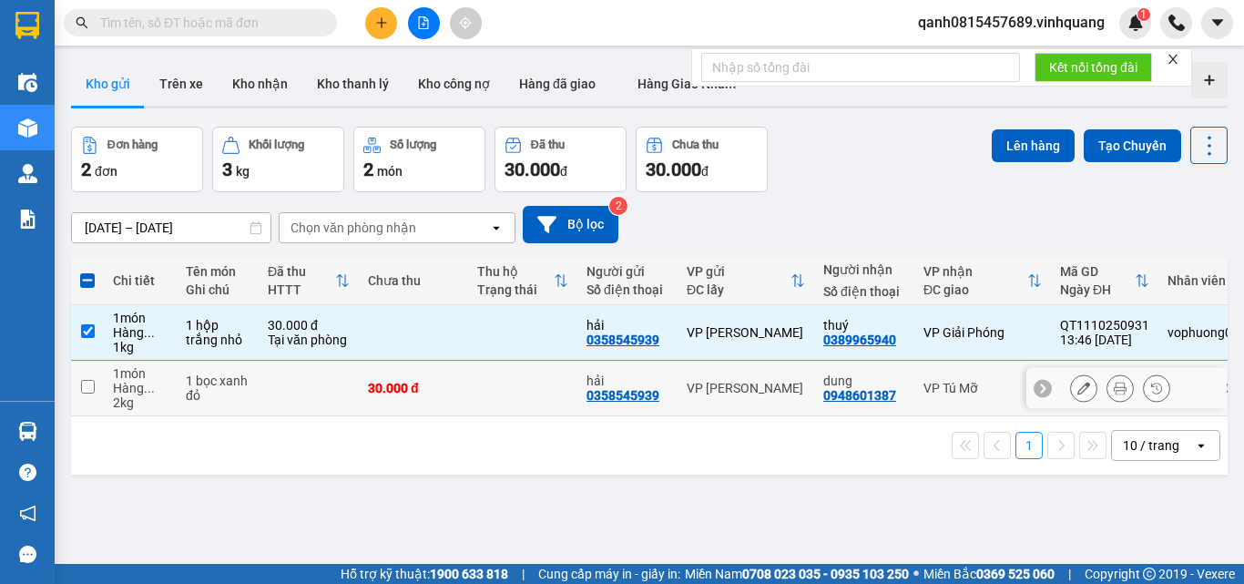
click at [86, 382] on input "checkbox" at bounding box center [88, 387] width 14 height 14
checkbox input "true"
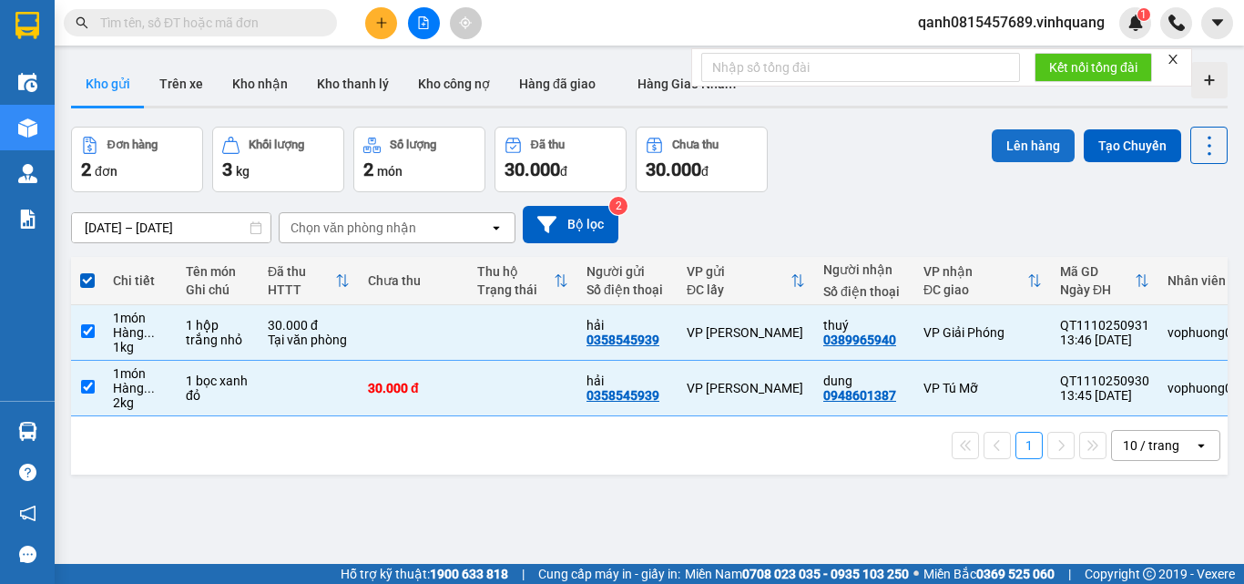
click at [1034, 140] on button "Lên hàng" at bounding box center [1032, 145] width 83 height 33
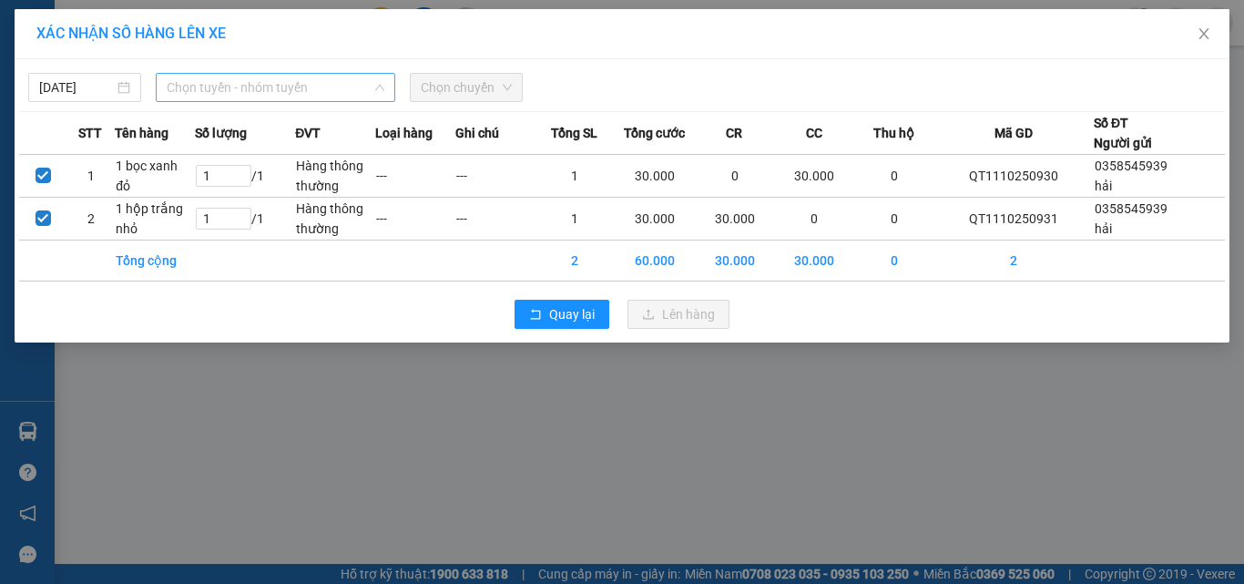
click at [229, 86] on span "Chọn tuyến - nhóm tuyến" at bounding box center [276, 87] width 218 height 27
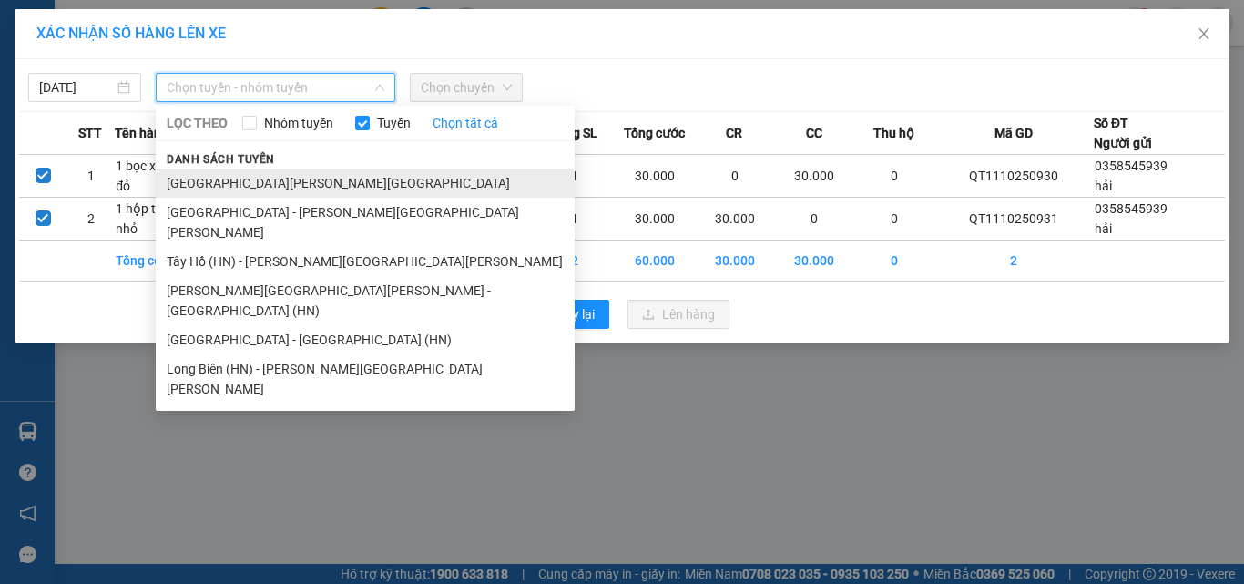
click at [263, 184] on li "Thanh Hóa - Hà Nội" at bounding box center [365, 182] width 419 height 29
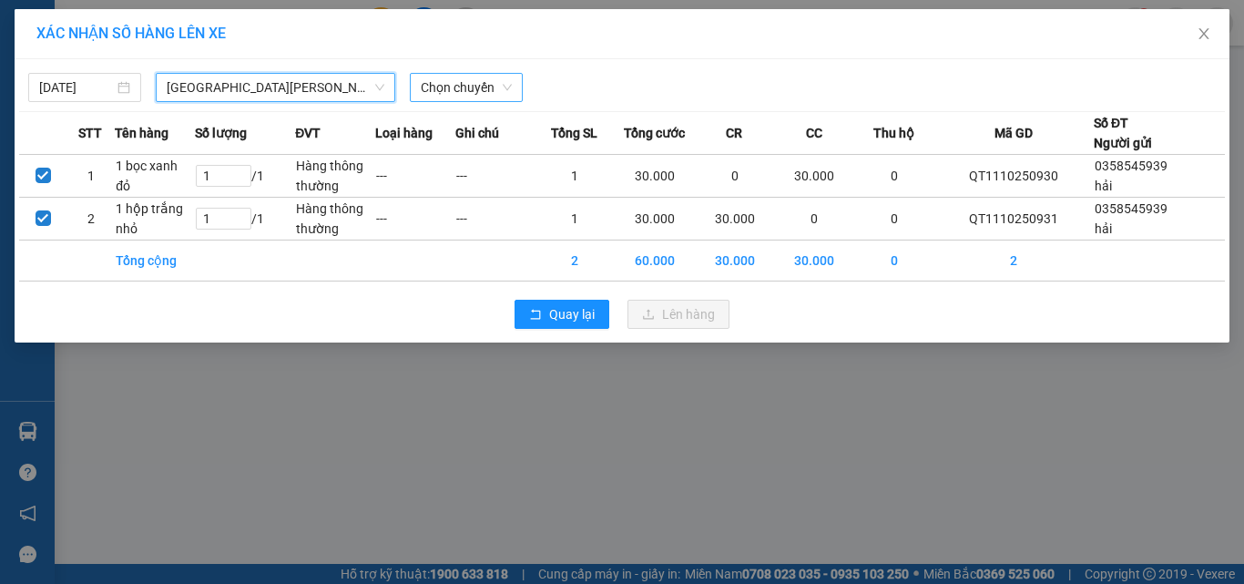
click at [472, 86] on span "Chọn chuyến" at bounding box center [466, 87] width 91 height 27
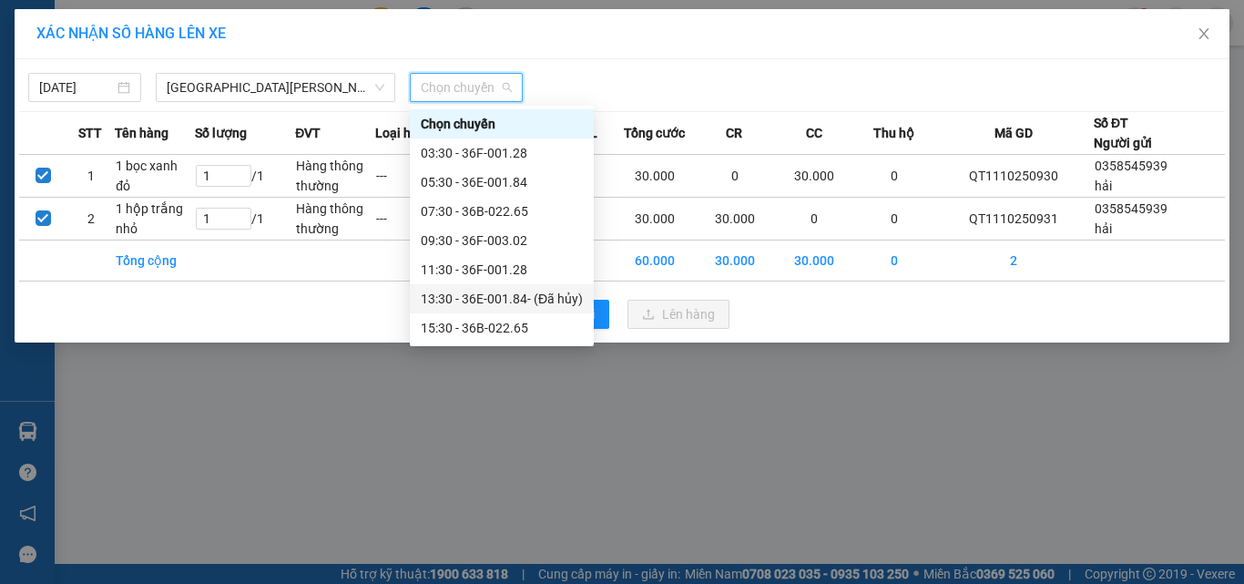
scroll to position [29, 0]
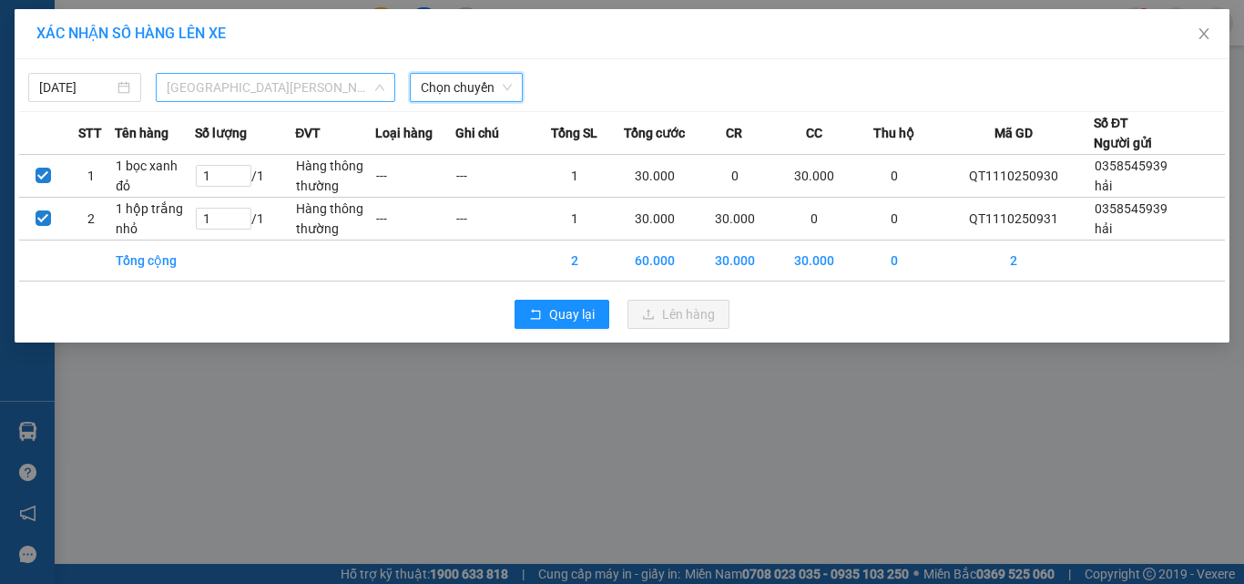
click at [212, 77] on span "Thanh Hóa - Hà Nội" at bounding box center [276, 87] width 218 height 27
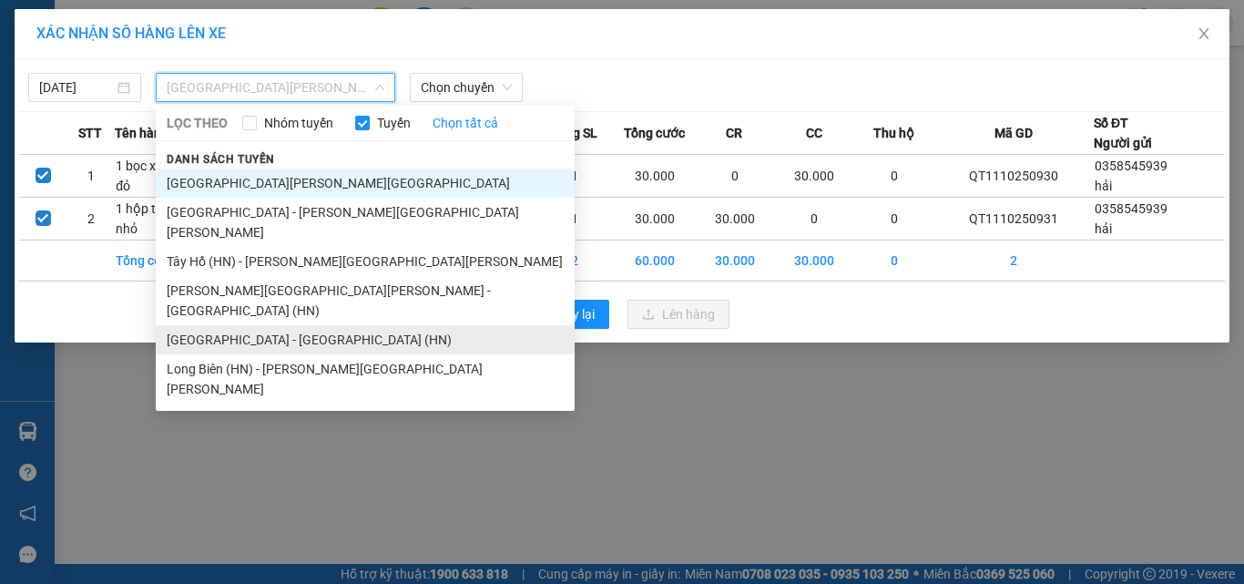
click at [235, 325] on li "Thanh Hóa - Tây Hồ (HN)" at bounding box center [365, 339] width 419 height 29
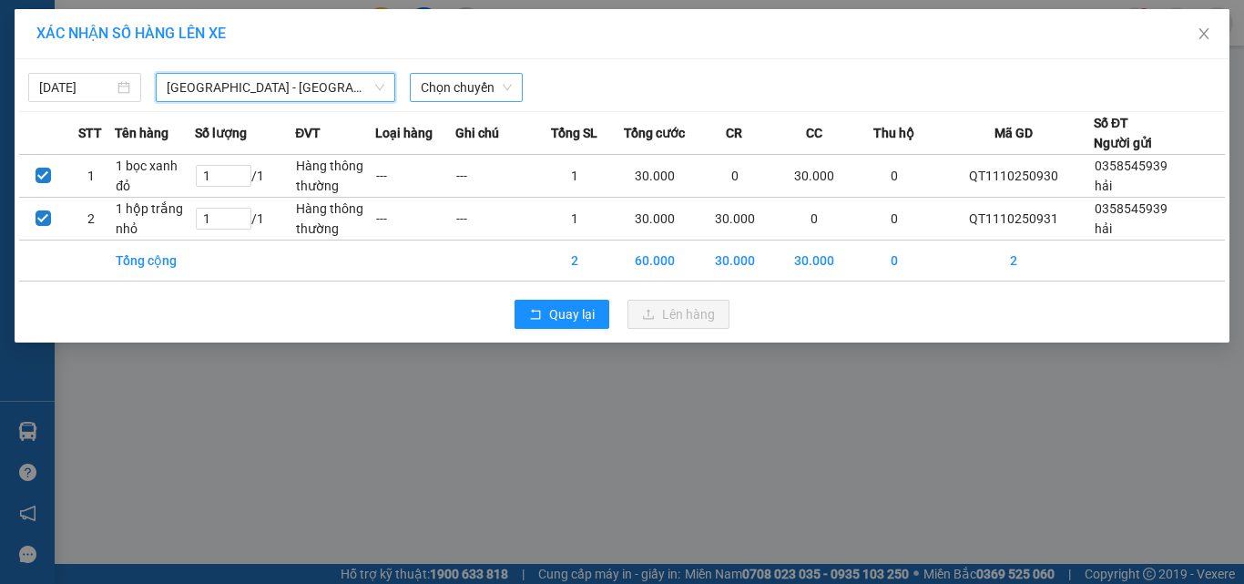
click at [499, 91] on span "Chọn chuyến" at bounding box center [466, 87] width 91 height 27
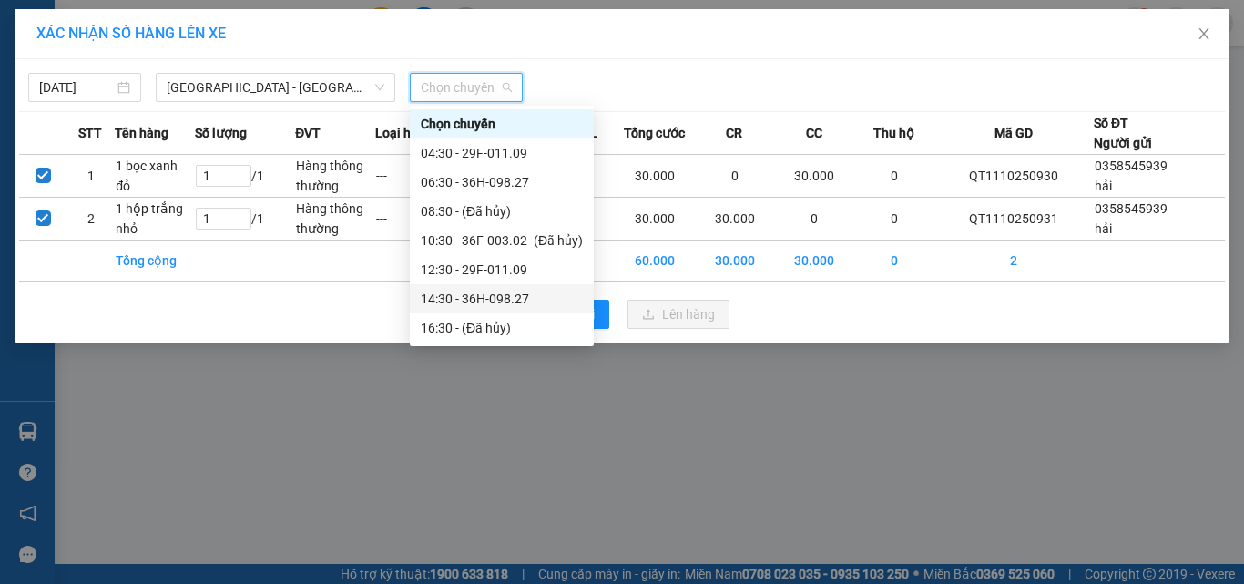
click at [482, 294] on div "14:30 - 36H-098.27" at bounding box center [502, 299] width 162 height 20
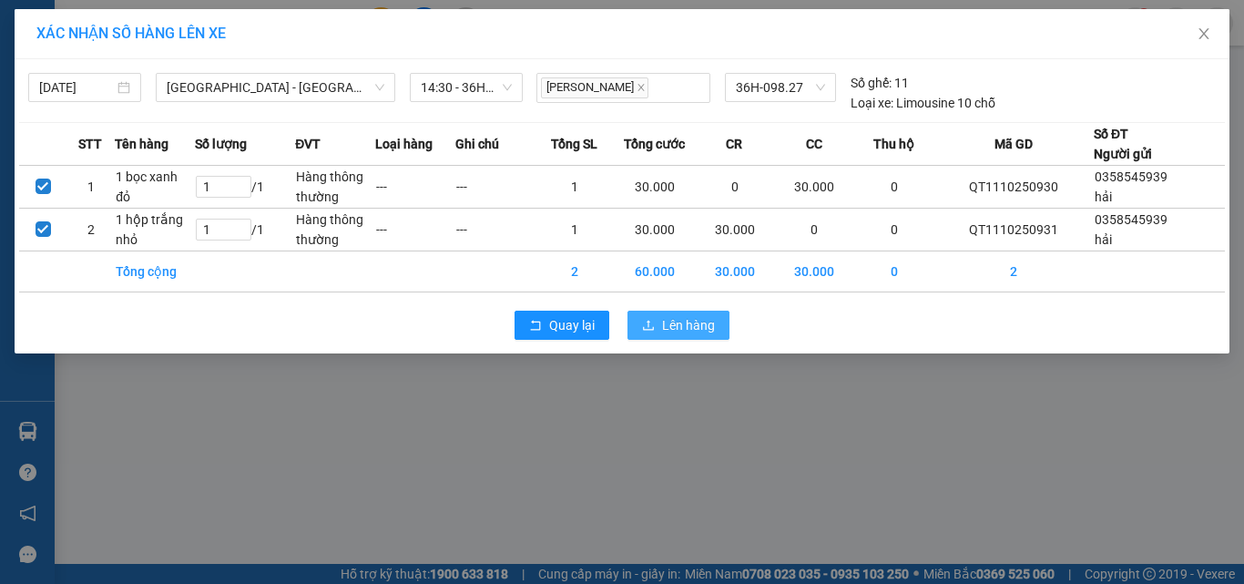
click at [700, 321] on span "Lên hàng" at bounding box center [688, 325] width 53 height 20
